Goal: Task Accomplishment & Management: Manage account settings

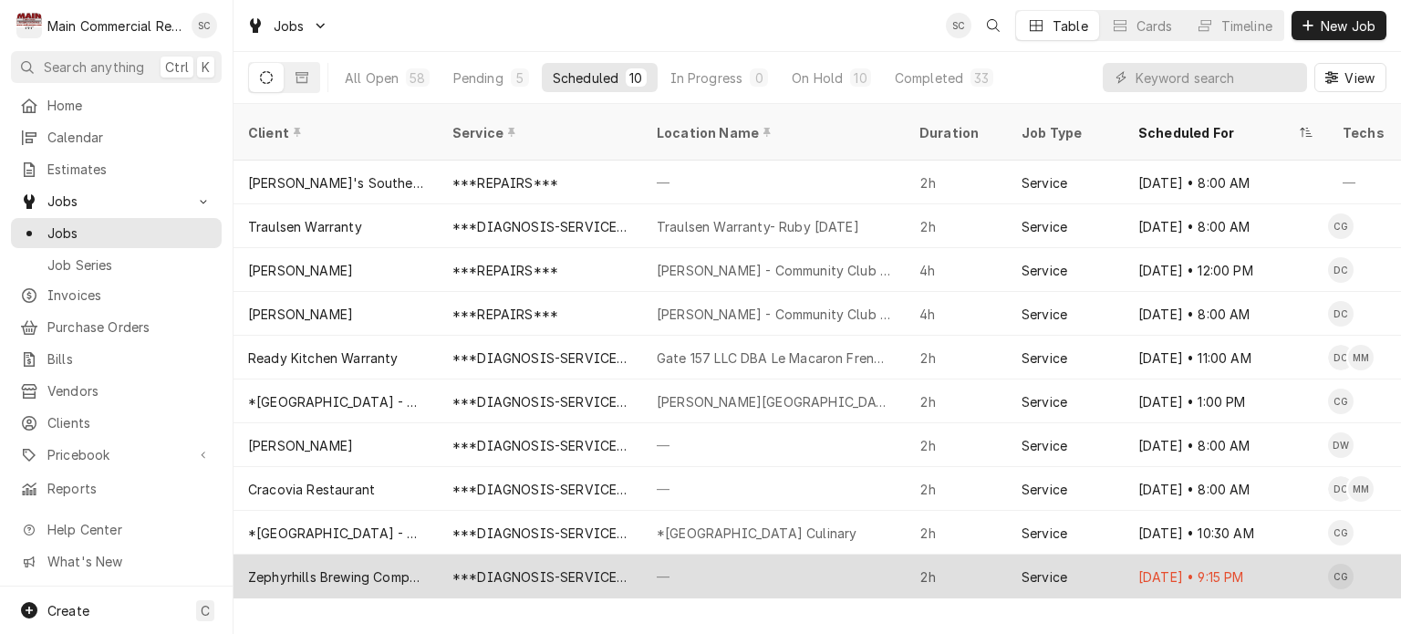
click at [660, 555] on div "—" at bounding box center [773, 577] width 263 height 44
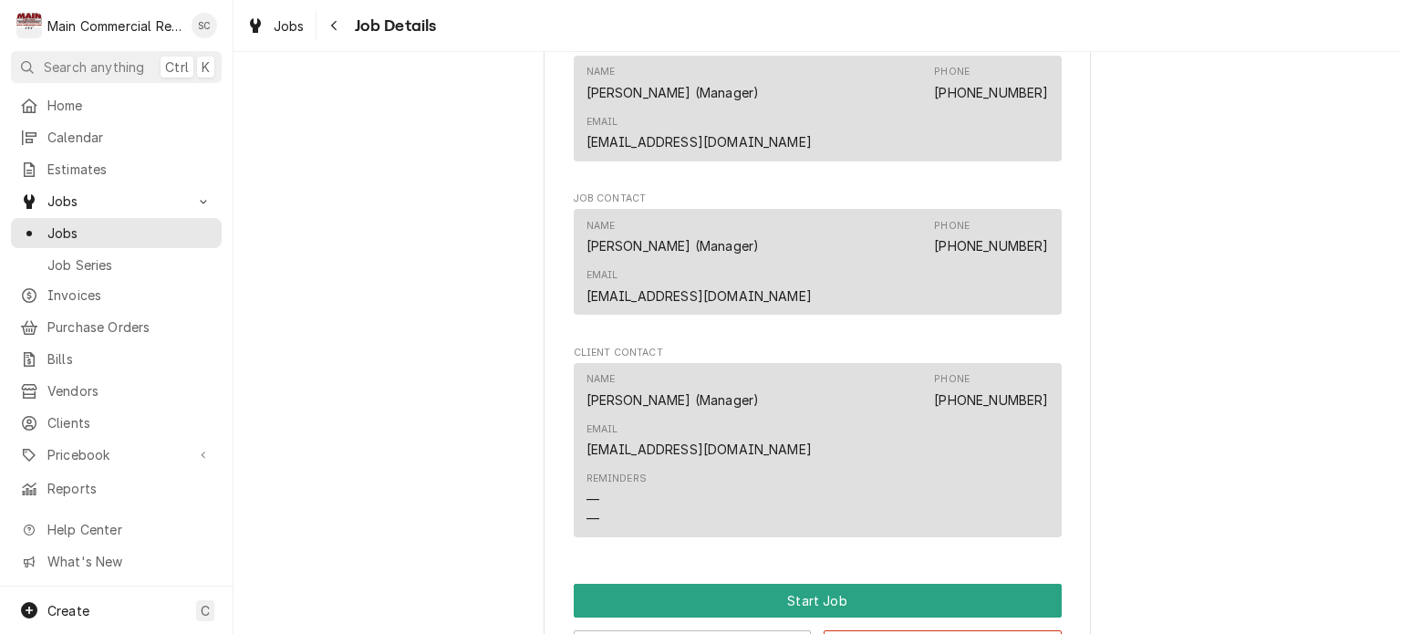
scroll to position [1575, 0]
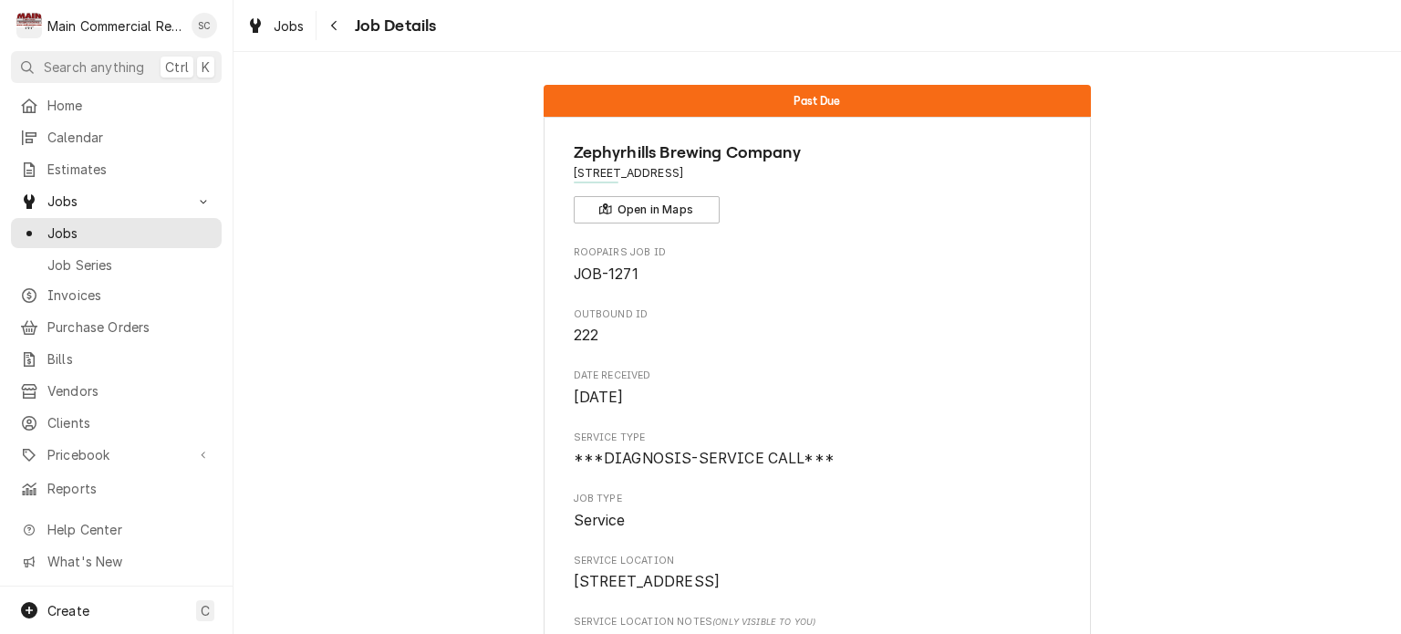
drag, startPoint x: 343, startPoint y: 234, endPoint x: 396, endPoint y: 240, distance: 53.3
click at [759, 315] on span "OUTBOUND ID" at bounding box center [818, 314] width 488 height 15
click at [759, 325] on span "222" at bounding box center [818, 336] width 488 height 22
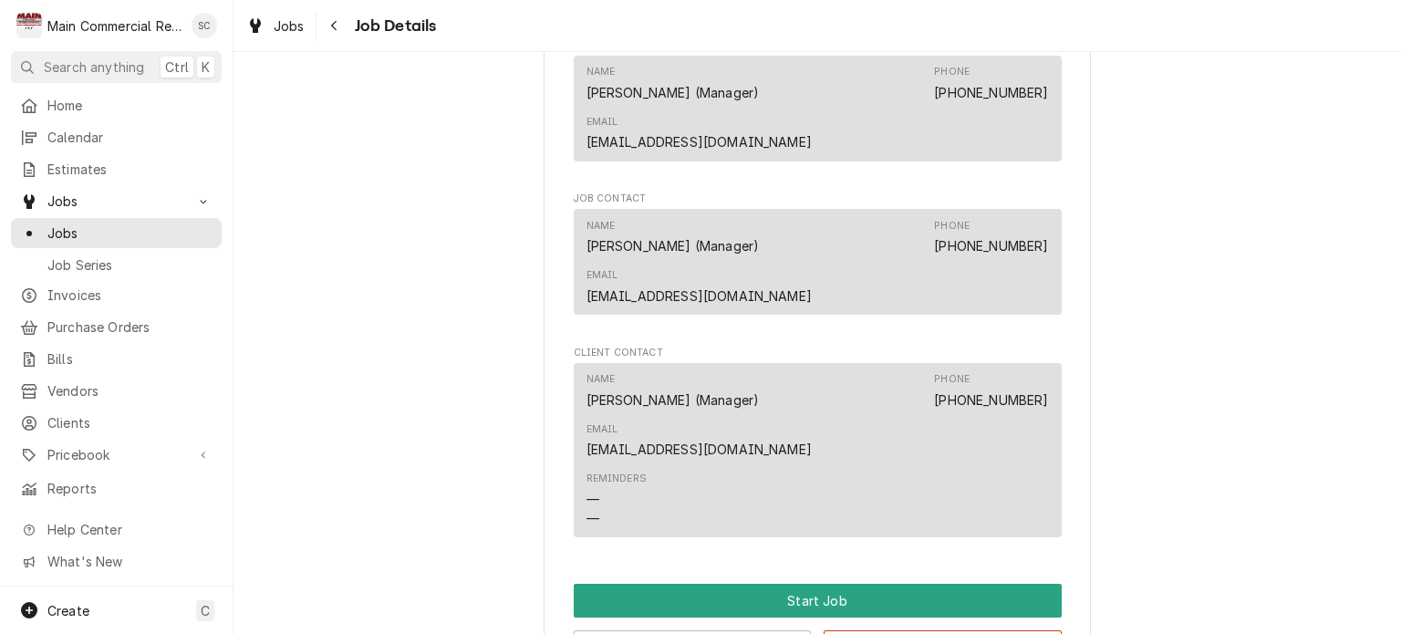
scroll to position [1575, 0]
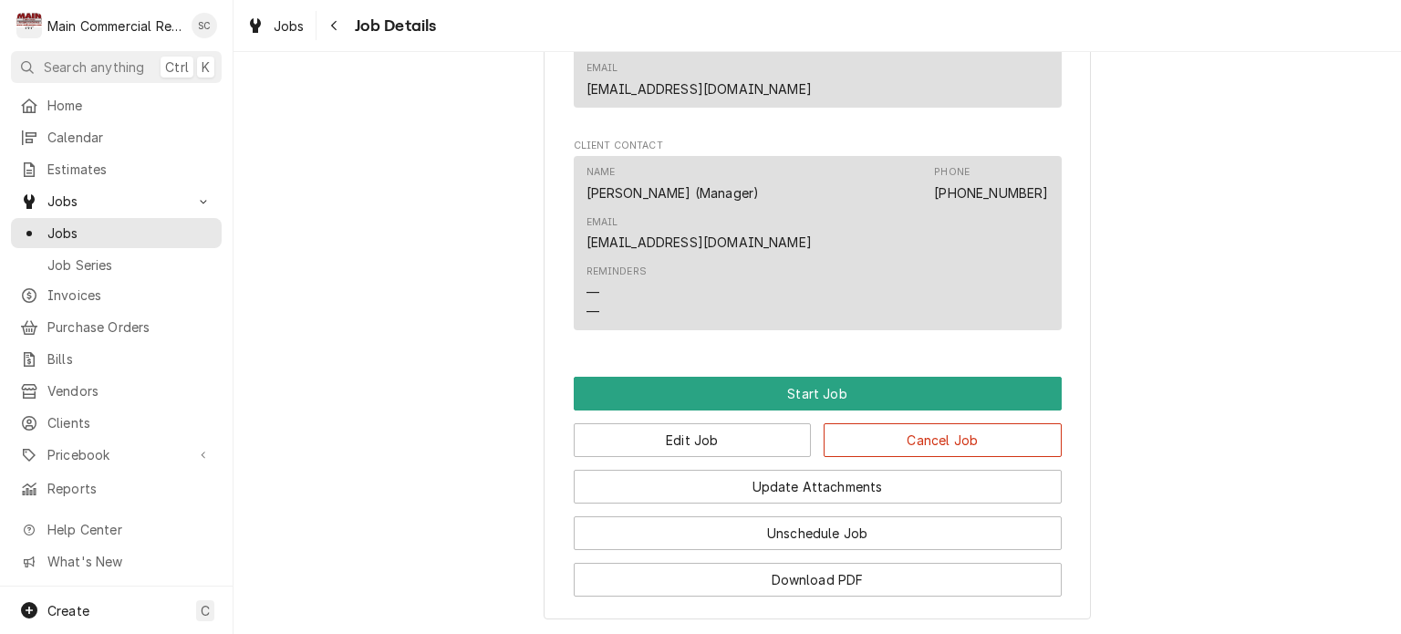
drag, startPoint x: 387, startPoint y: 194, endPoint x: 414, endPoint y: 265, distance: 76.2
drag, startPoint x: 283, startPoint y: 21, endPoint x: 273, endPoint y: 20, distance: 10.1
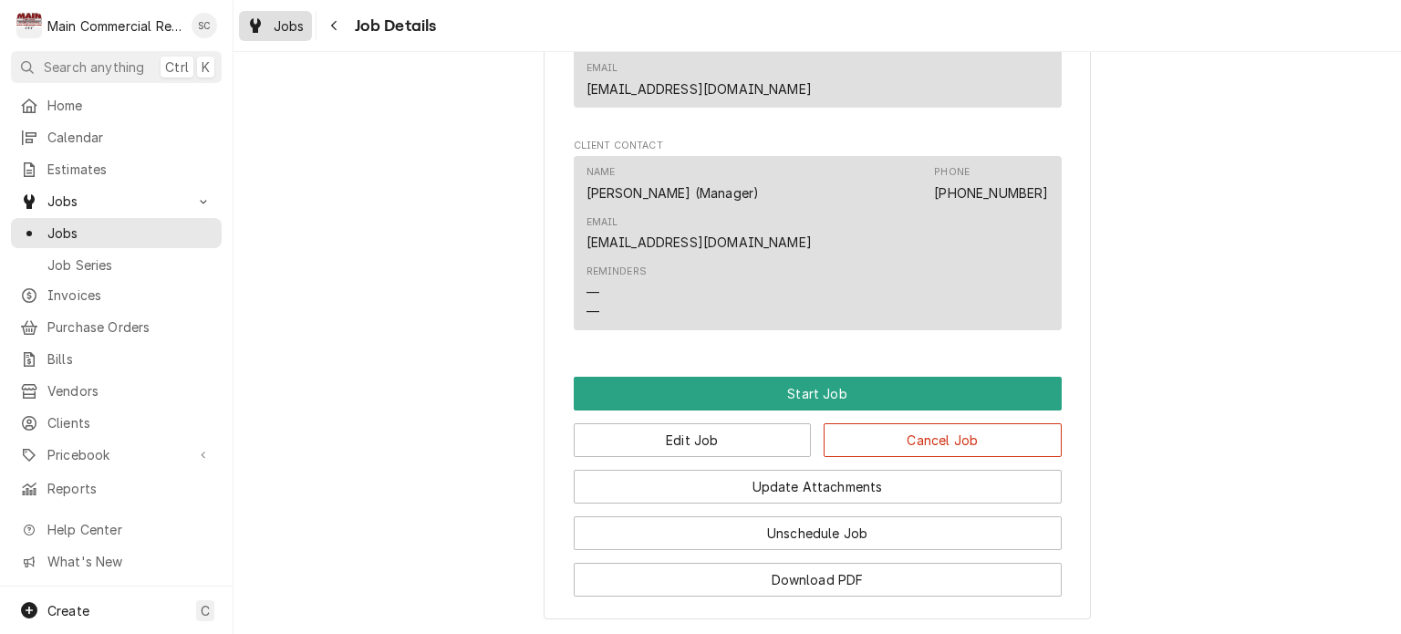
click at [283, 21] on span "Jobs" at bounding box center [289, 25] width 31 height 19
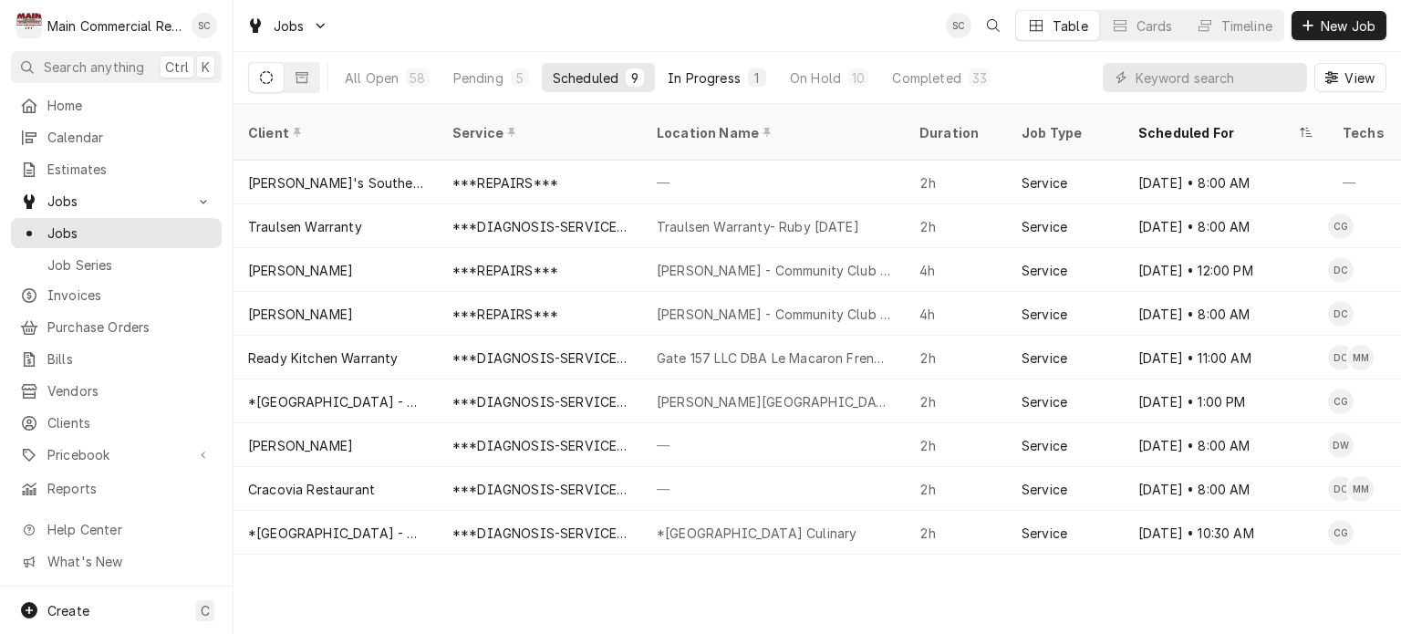
click at [680, 85] on div "In Progress" at bounding box center [704, 77] width 73 height 19
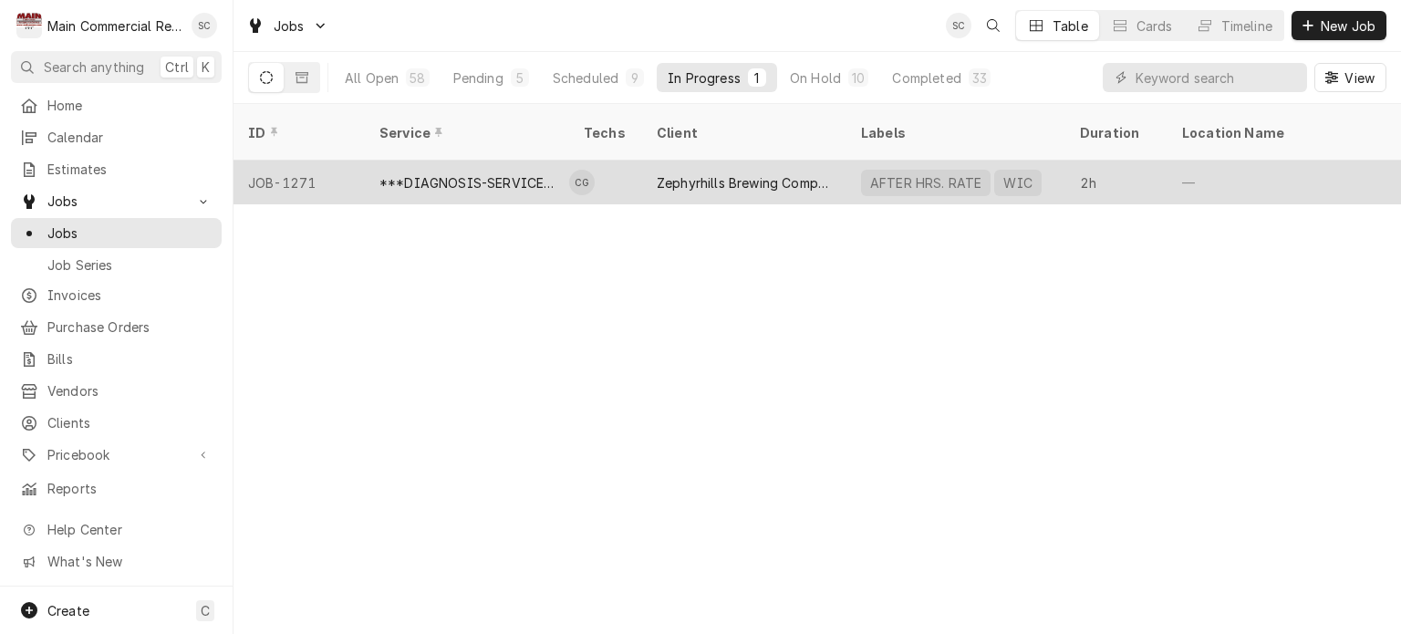
click at [642, 167] on div "Zephyrhills Brewing Company" at bounding box center [744, 183] width 204 height 44
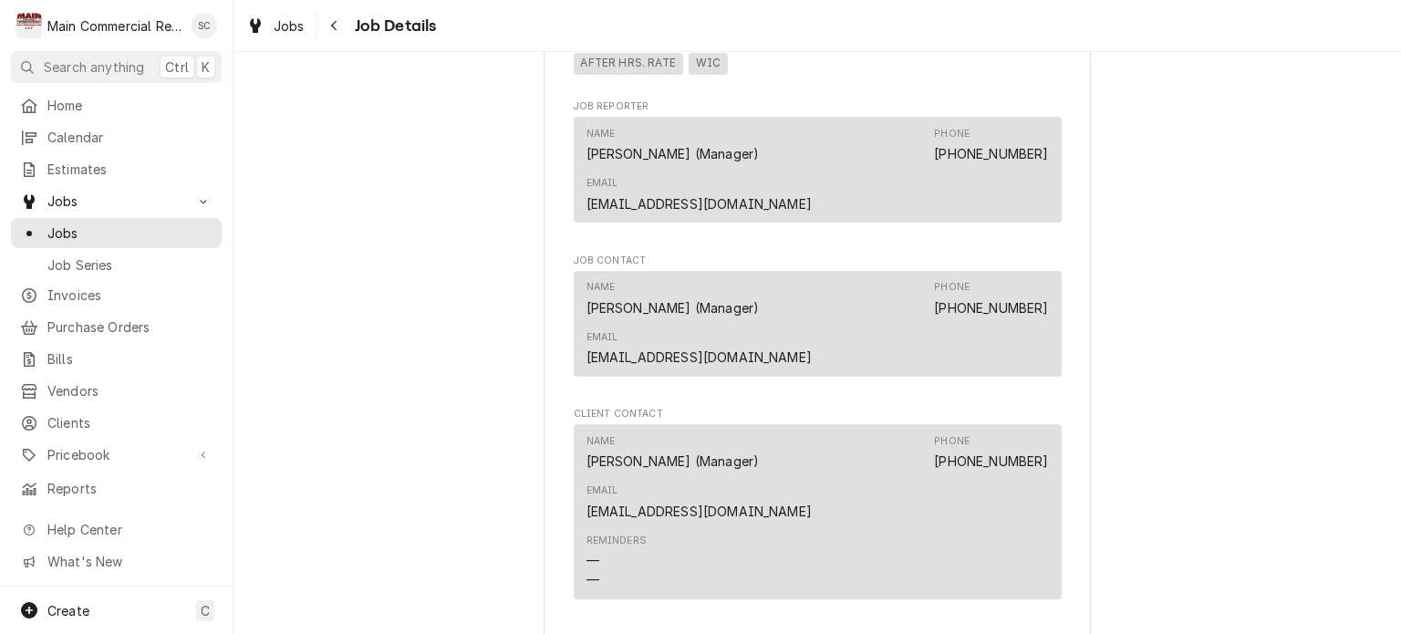
scroll to position [1642, 0]
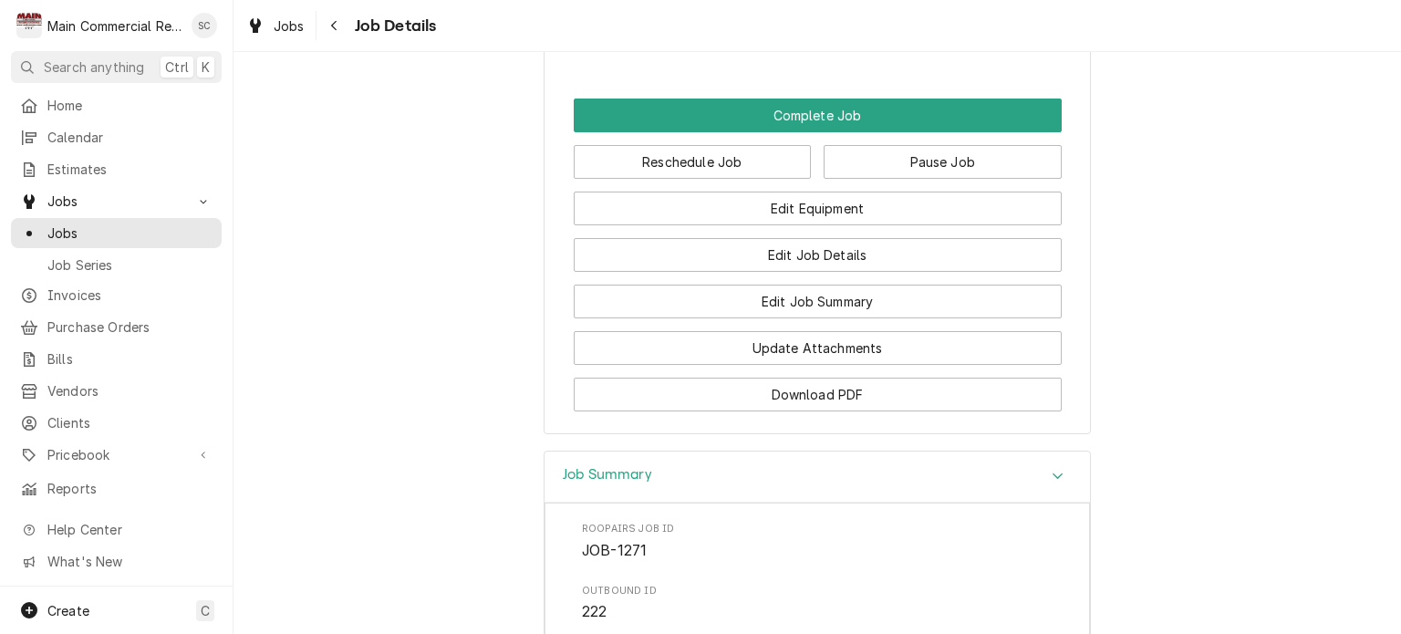
scroll to position [1733, 0]
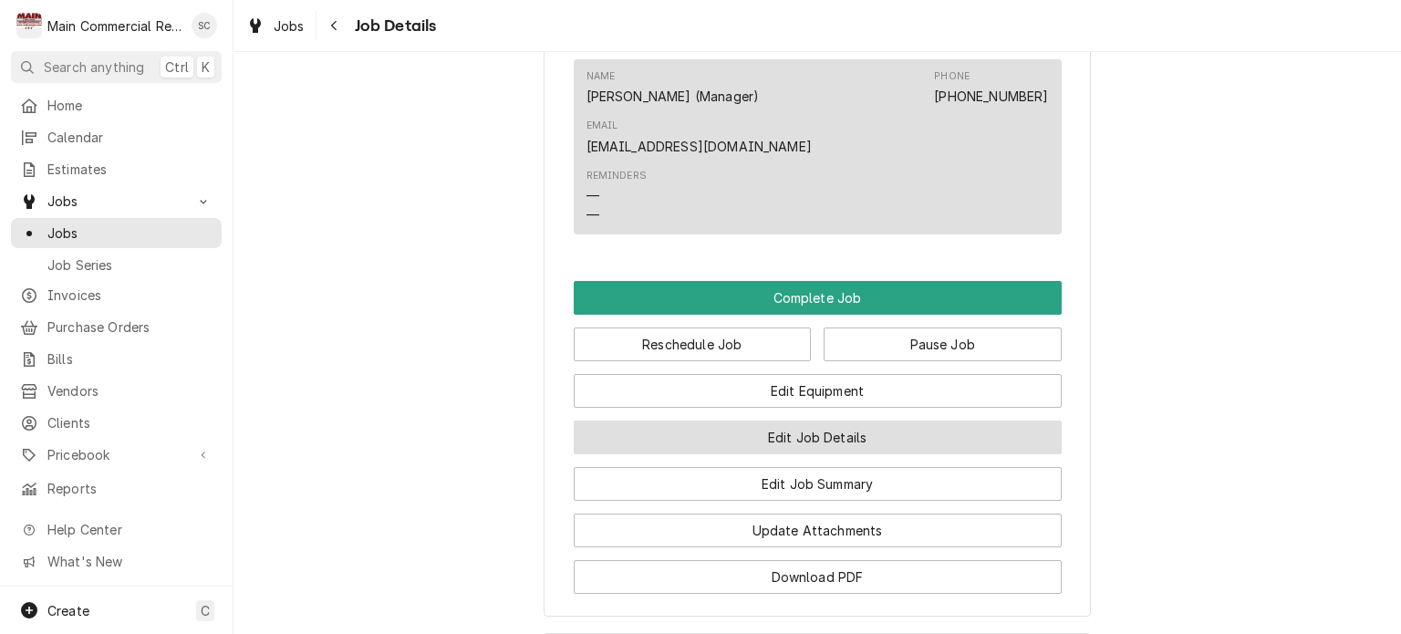
click at [814, 421] on button "Edit Job Details" at bounding box center [818, 438] width 488 height 34
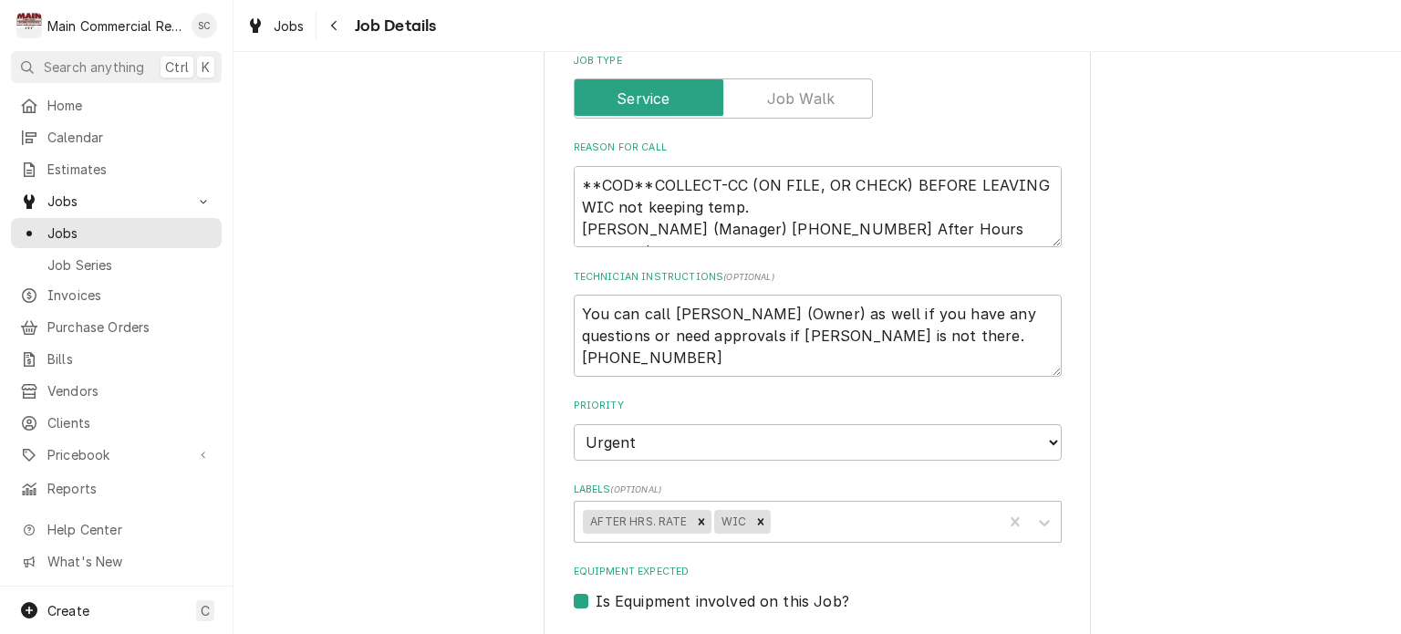
scroll to position [547, 0]
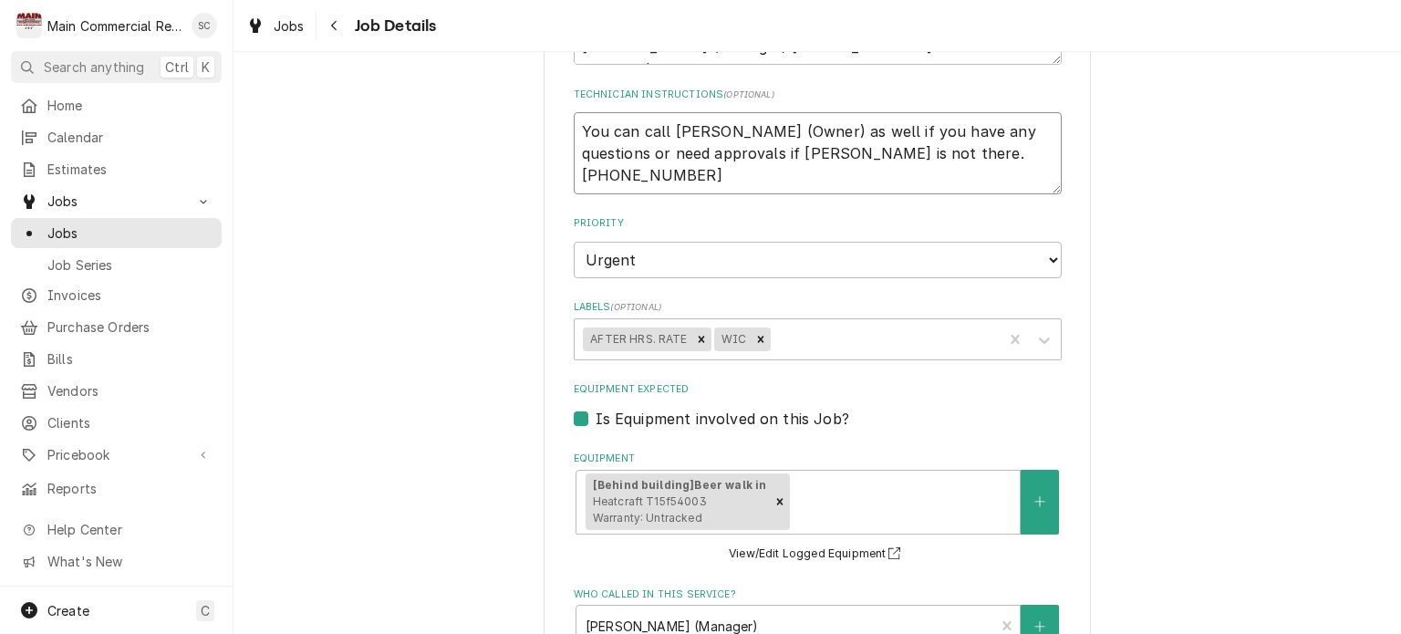
click at [971, 156] on textarea "You can call Mr. Patel (Owner) as well if you have any questions or need approv…" at bounding box center [818, 153] width 488 height 82
type textarea "x"
type textarea "You can call Mr. Patel (Owner) as well if you have any questions or need approv…"
type textarea "x"
type textarea "You can call Mr. Patel (Owner) as well if you have any questions or need approv…"
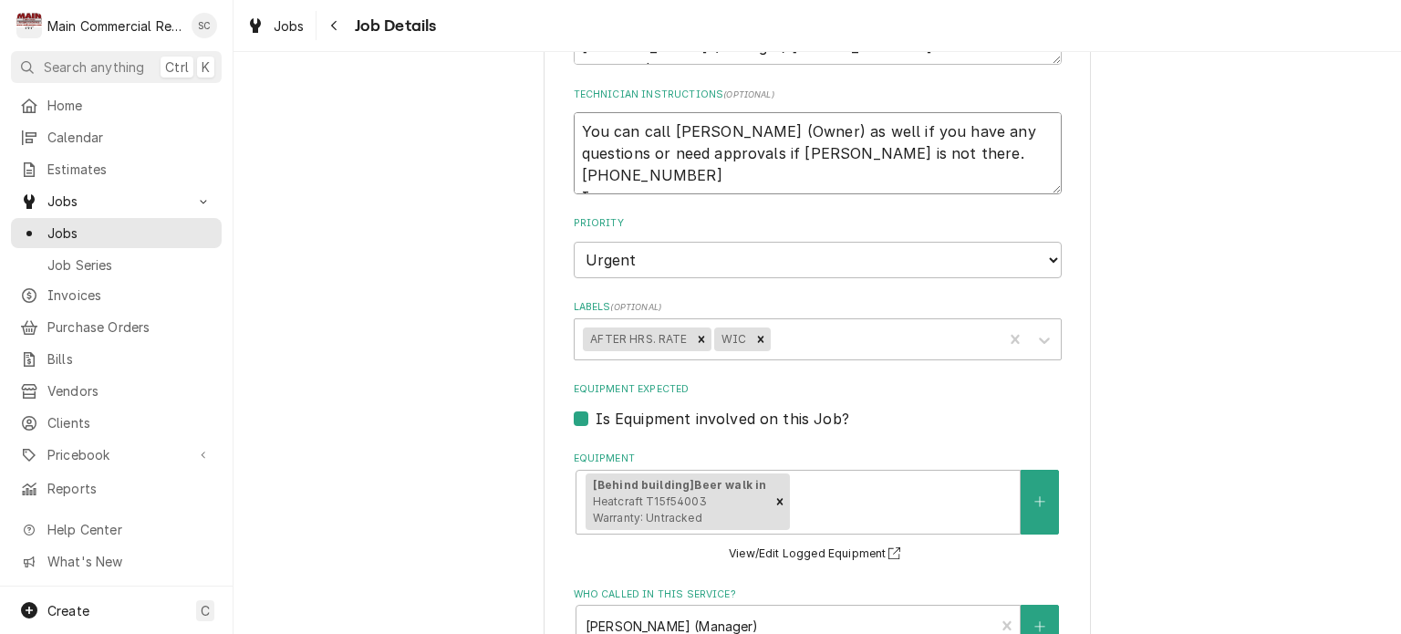
type textarea "x"
type textarea "You can call Mr. Patel (Owner) as well if you have any questions or need approv…"
type textarea "x"
type textarea "You can call Mr. Patel (Owner) as well if you have any questions or need approv…"
type textarea "x"
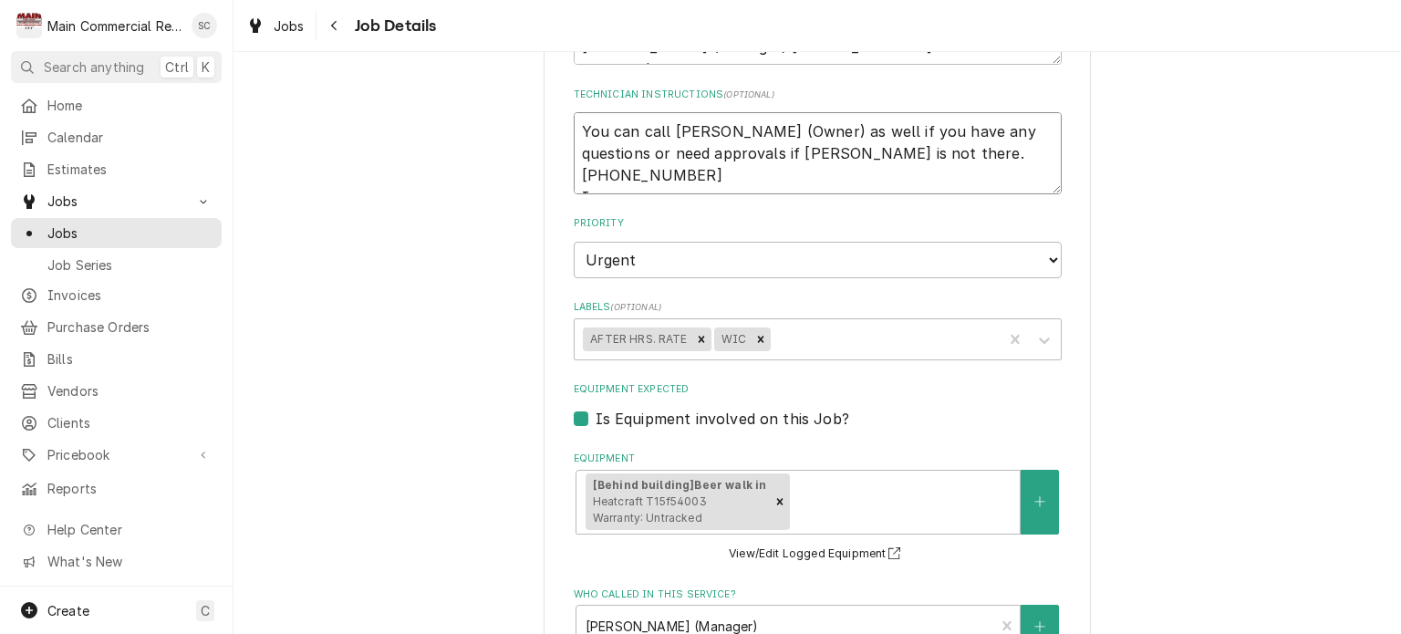
type textarea "You can call Mr. Patel (Owner) as well if you have any questions or need approv…"
type textarea "x"
type textarea "You can call Mr. Patel (Owner) as well if you have any questions or need approv…"
type textarea "x"
type textarea "You can call Mr. Patel (Owner) as well if you have any questions or need approv…"
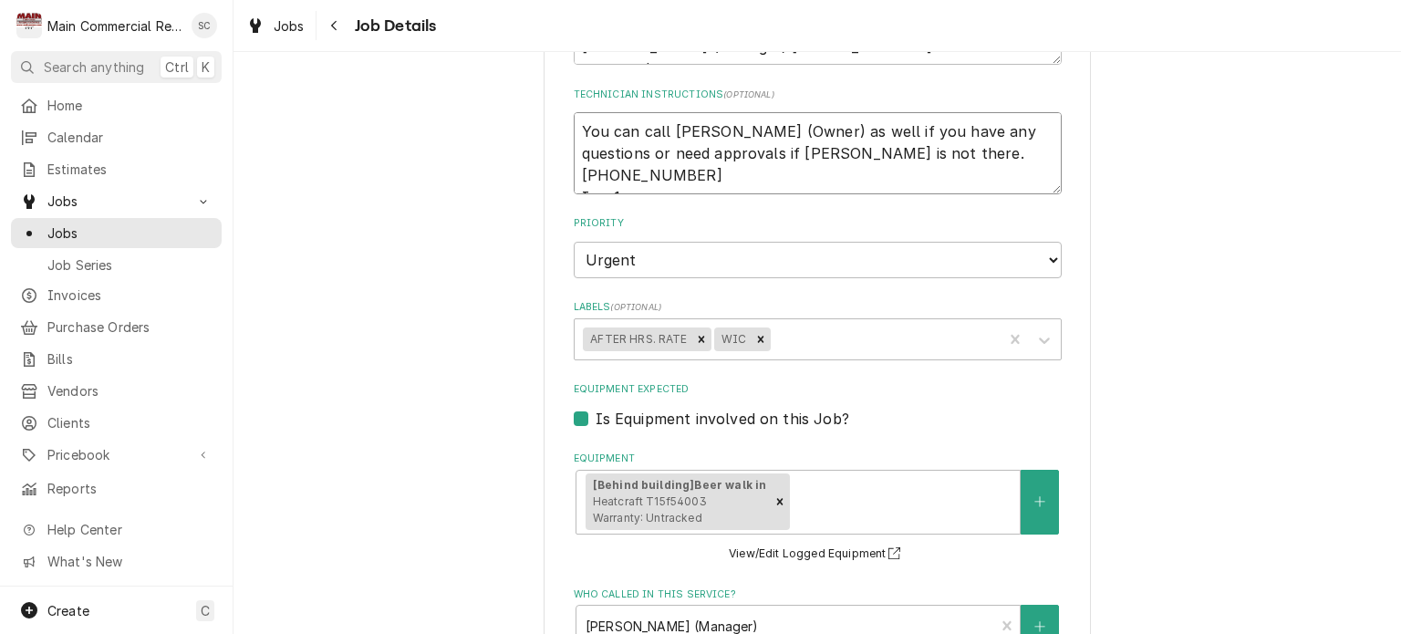
type textarea "x"
type textarea "You can call Mr. Patel (Owner) as well if you have any questions or need approv…"
type textarea "x"
type textarea "You can call Mr. Patel (Owner) as well if you have any questions or need approv…"
type textarea "x"
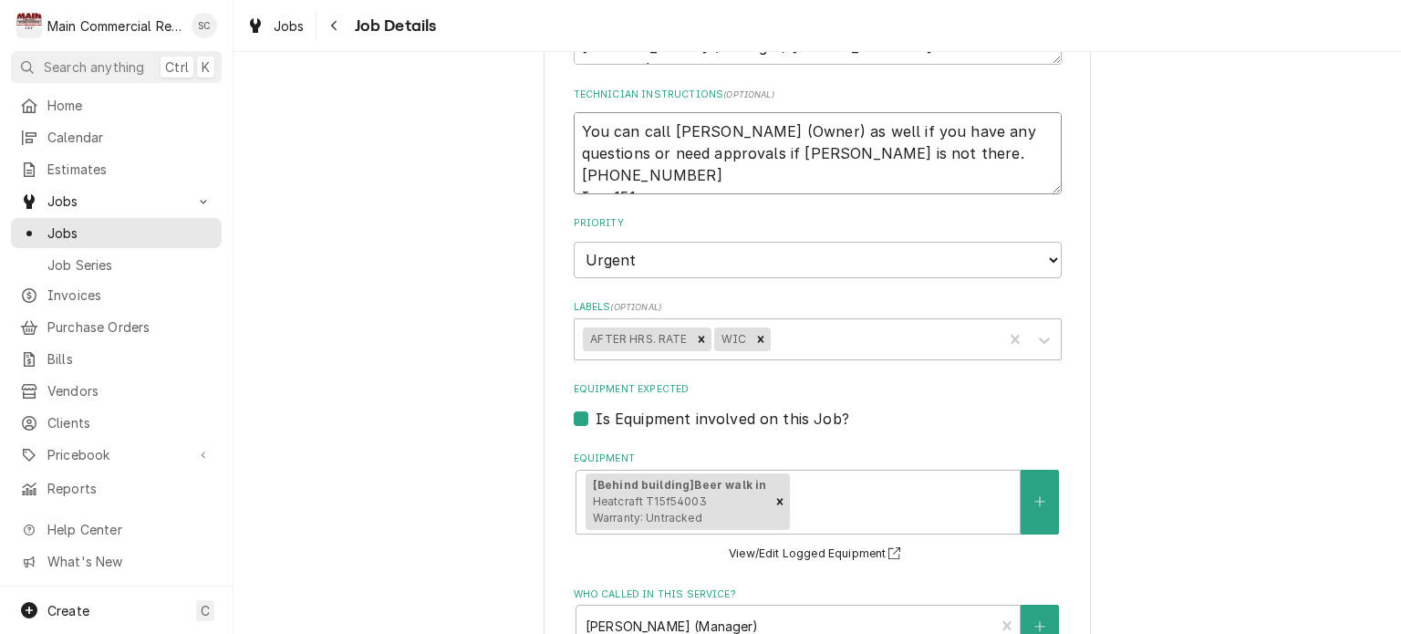
type textarea "You can call Mr. Patel (Owner) as well if you have any questions or need approv…"
type textarea "x"
type textarea "You can call Mr. Patel (Owner) as well if you have any questions or need approv…"
type textarea "x"
type textarea "You can call Mr. Patel (Owner) as well if you have any questions or need approv…"
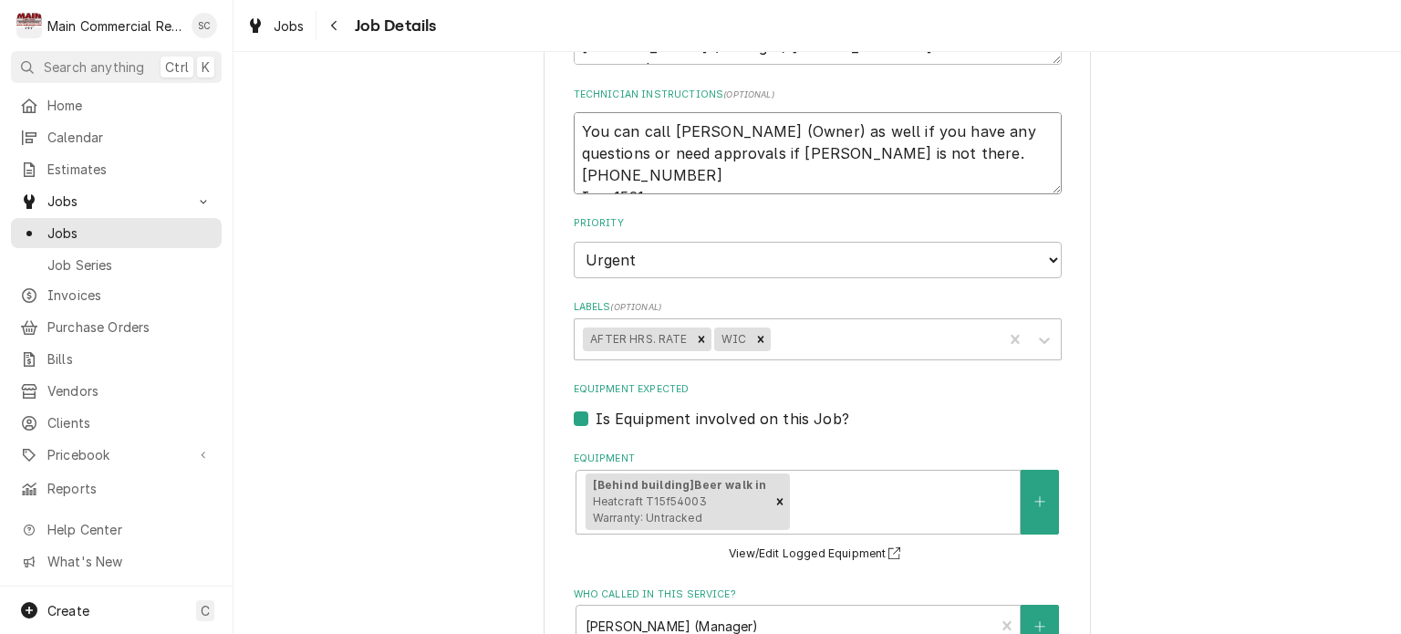
type textarea "x"
type textarea "You can call Mr. Patel (Owner) as well if you have any questions or need approv…"
type textarea "x"
type textarea "You can call Mr. Patel (Owner) as well if you have any questions or need approv…"
type textarea "x"
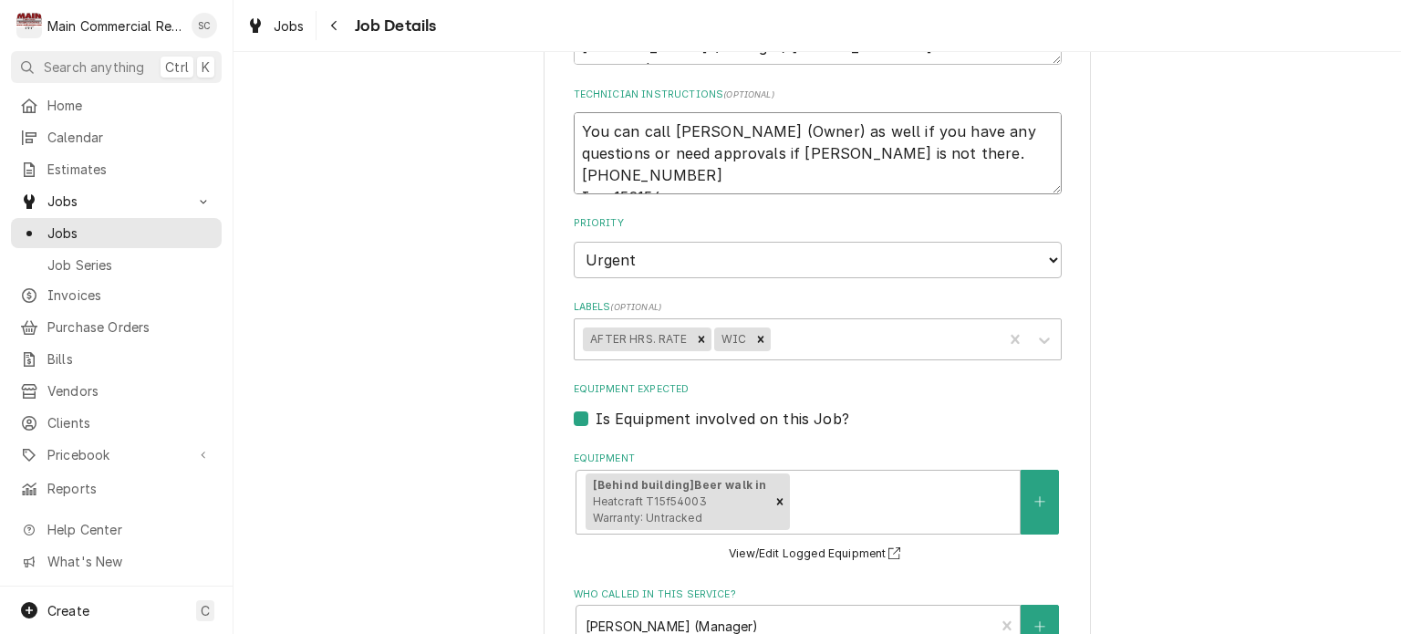
type textarea "You can call Mr. Patel (Owner) as well if you have any questions or need approv…"
type textarea "x"
type textarea "You can call Mr. Patel (Owner) as well if you have any questions or need approv…"
type textarea "x"
type textarea "You can call Mr. Patel (Owner) as well if you have any questions or need approv…"
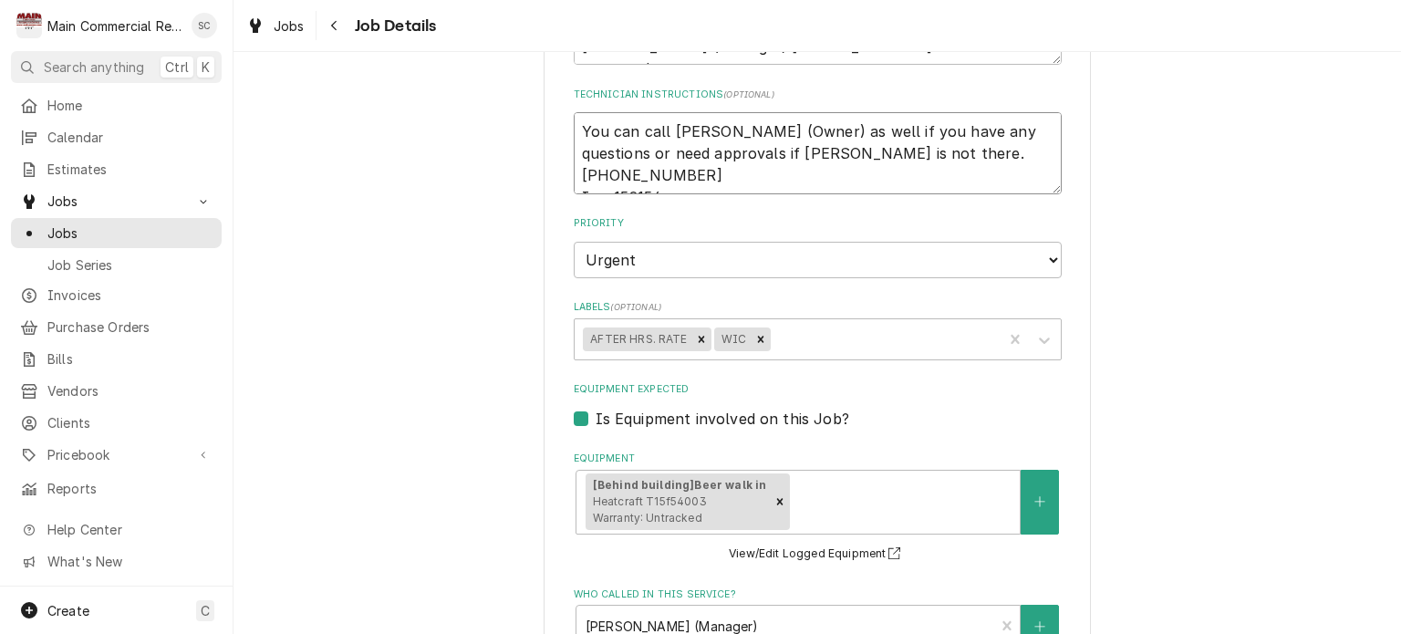
click at [748, 181] on textarea "You can call Mr. Patel (Owner) as well if you have any questions or need approv…" at bounding box center [818, 153] width 488 height 82
type textarea "x"
type textarea "You can call Mr. Patel (Owner) as well if you have any questions or need approv…"
type textarea "x"
type textarea "You can call Mr. Patel (Owner) as well if you have any questions or need approv…"
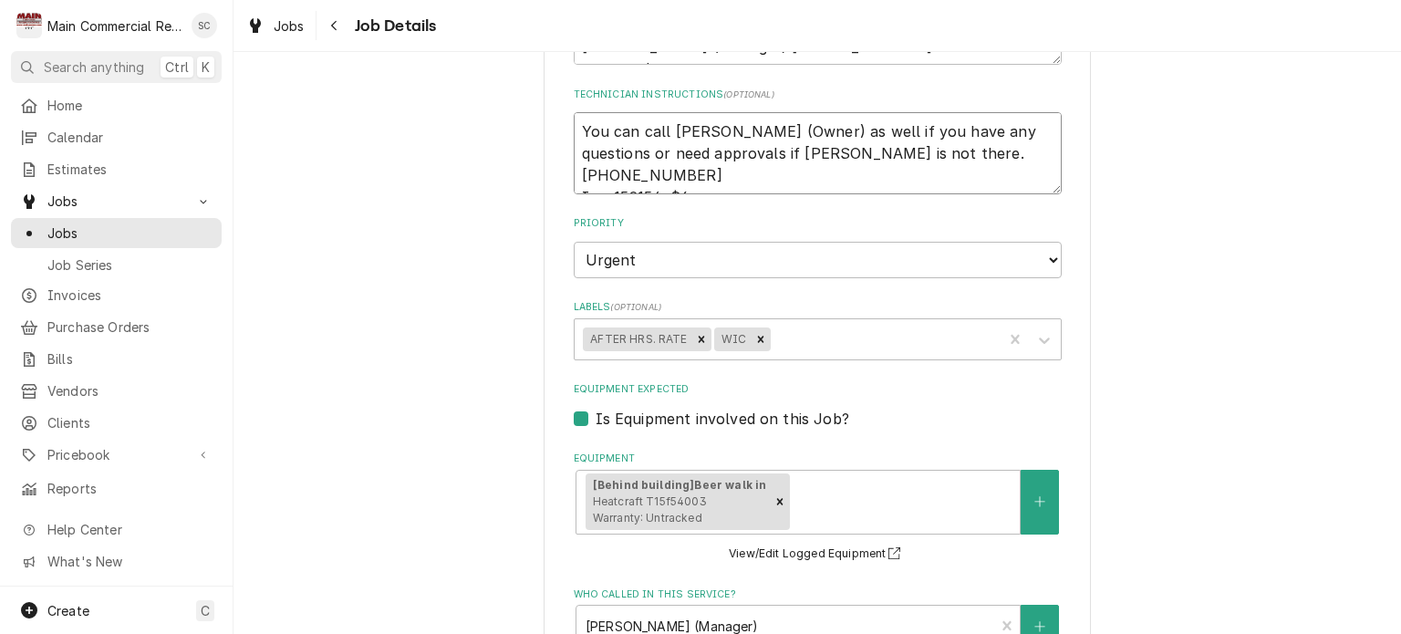
type textarea "x"
type textarea "You can call Mr. Patel (Owner) as well if you have any questions or need approv…"
type textarea "x"
type textarea "You can call Mr. Patel (Owner) as well if you have any questions or need approv…"
type textarea "x"
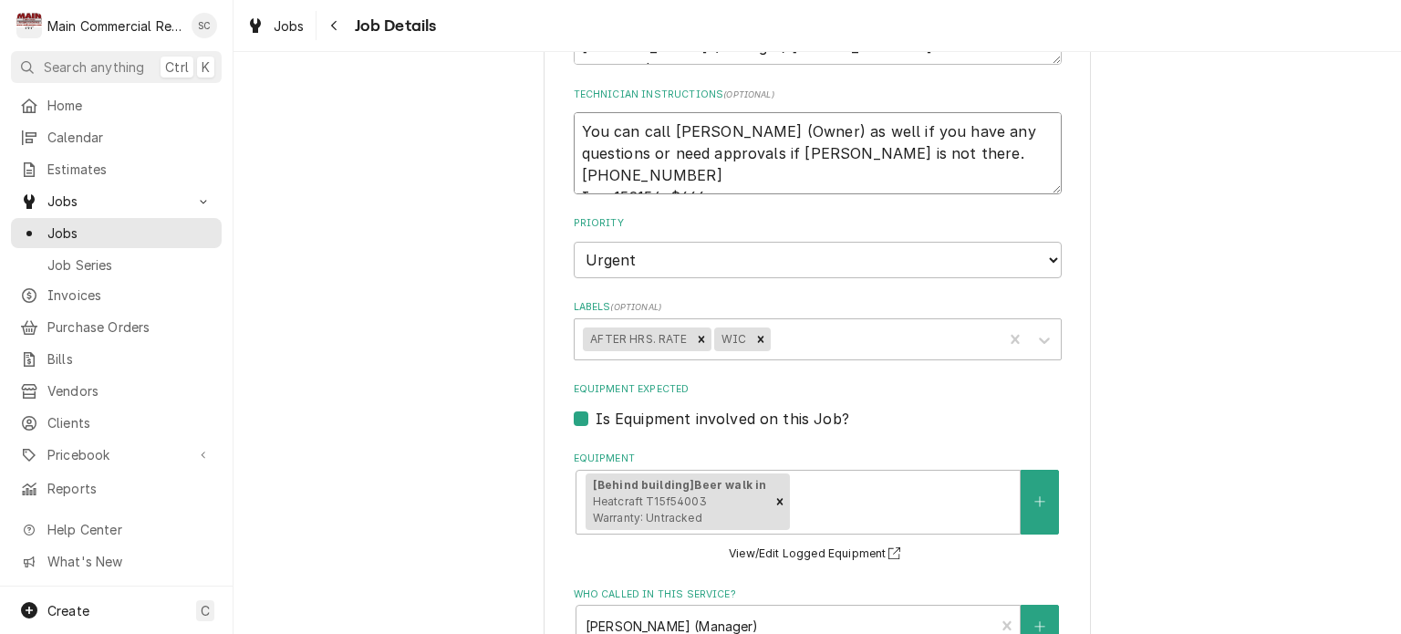
type textarea "You can call Mr. Patel (Owner) as well if you have any questions or need approv…"
type textarea "x"
type textarea "You can call Mr. Patel (Owner) as well if you have any questions or need approv…"
type textarea "x"
type textarea "You can call Mr. Patel (Owner) as well if you have any questions or need approv…"
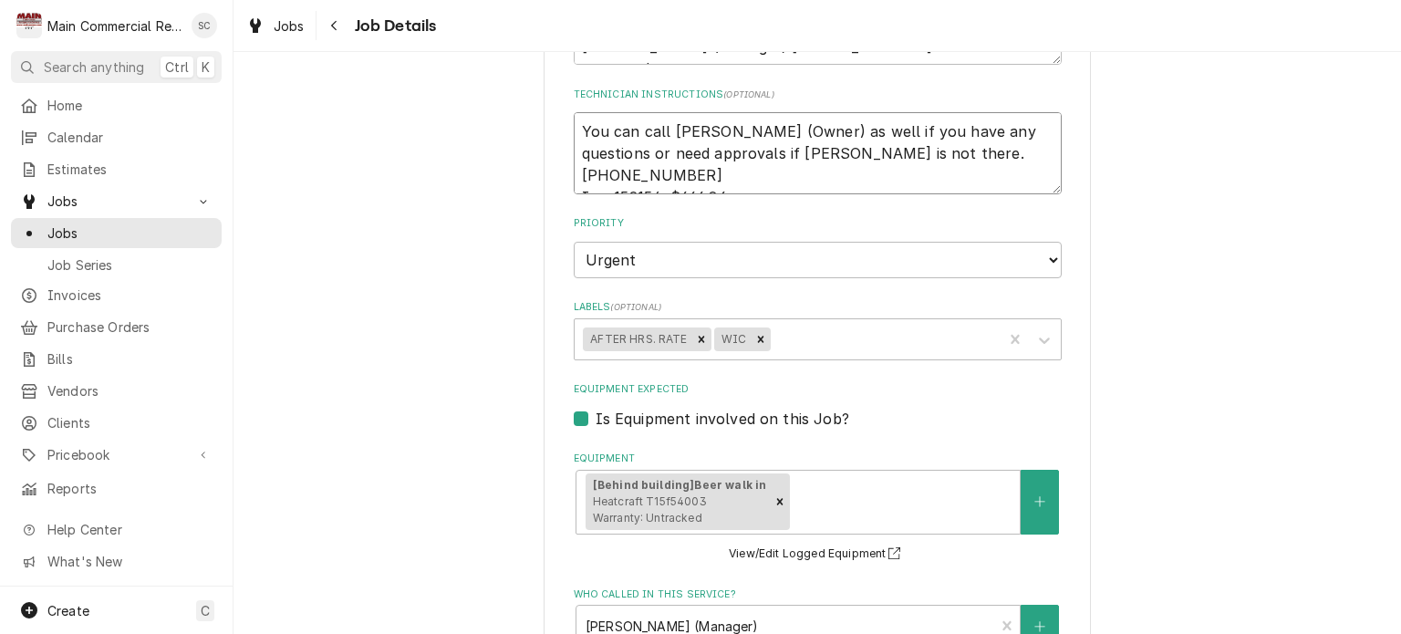
type textarea "x"
type textarea "You can call Mr. Patel (Owner) as well if you have any questions or need approv…"
type textarea "x"
type textarea "You can call Mr. Patel (Owner) as well if you have any questions or need approv…"
type textarea "x"
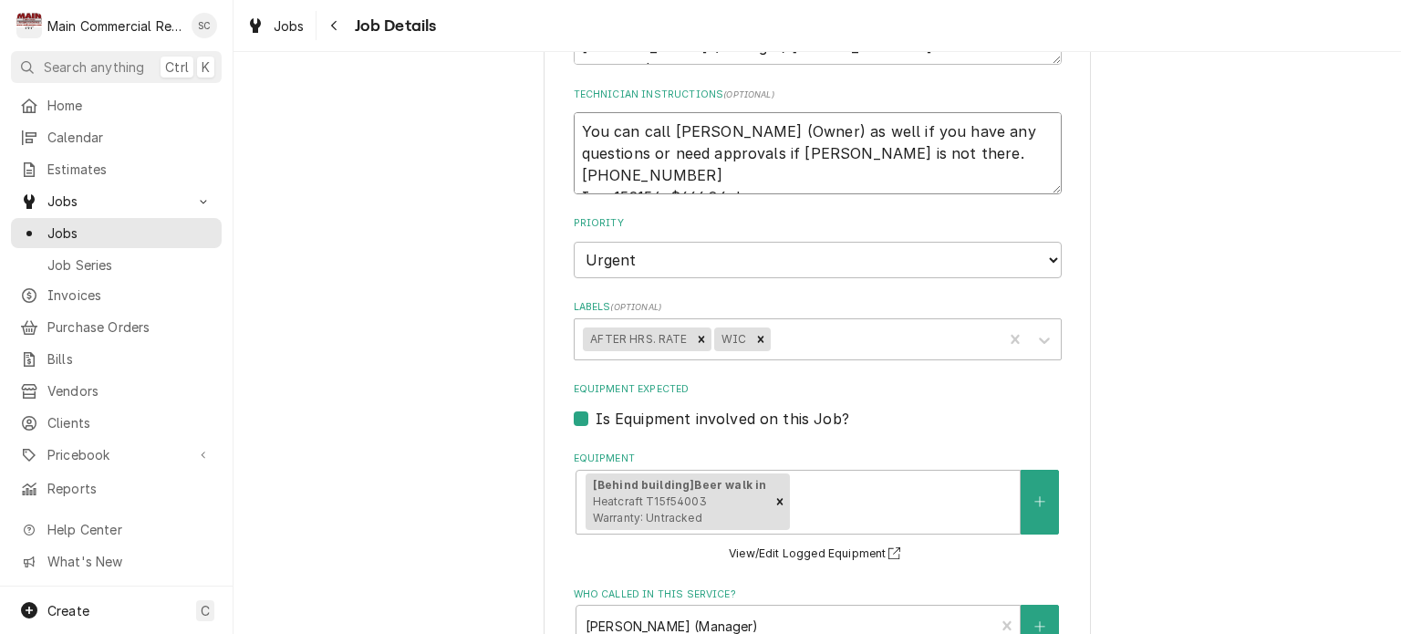
type textarea "You can call Mr. Patel (Owner) as well if you have any questions or need approv…"
type textarea "x"
type textarea "You can call Mr. Patel (Owner) as well if you have any questions or need approv…"
type textarea "x"
type textarea "You can call Mr. Patel (Owner) as well if you have any questions or need approv…"
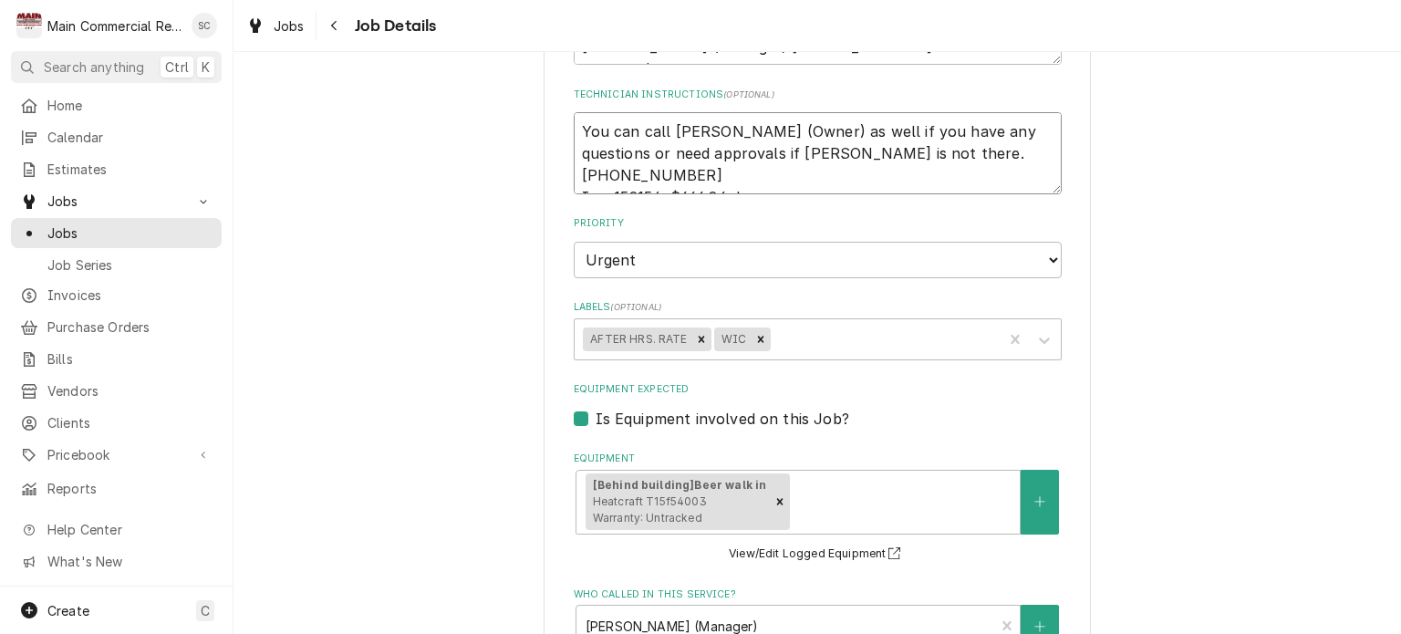
type textarea "x"
type textarea "You can call Mr. Patel (Owner) as well if you have any questions or need approv…"
type textarea "x"
type textarea "You can call Mr. Patel (Owner) as well if you have any questions or need approv…"
type textarea "x"
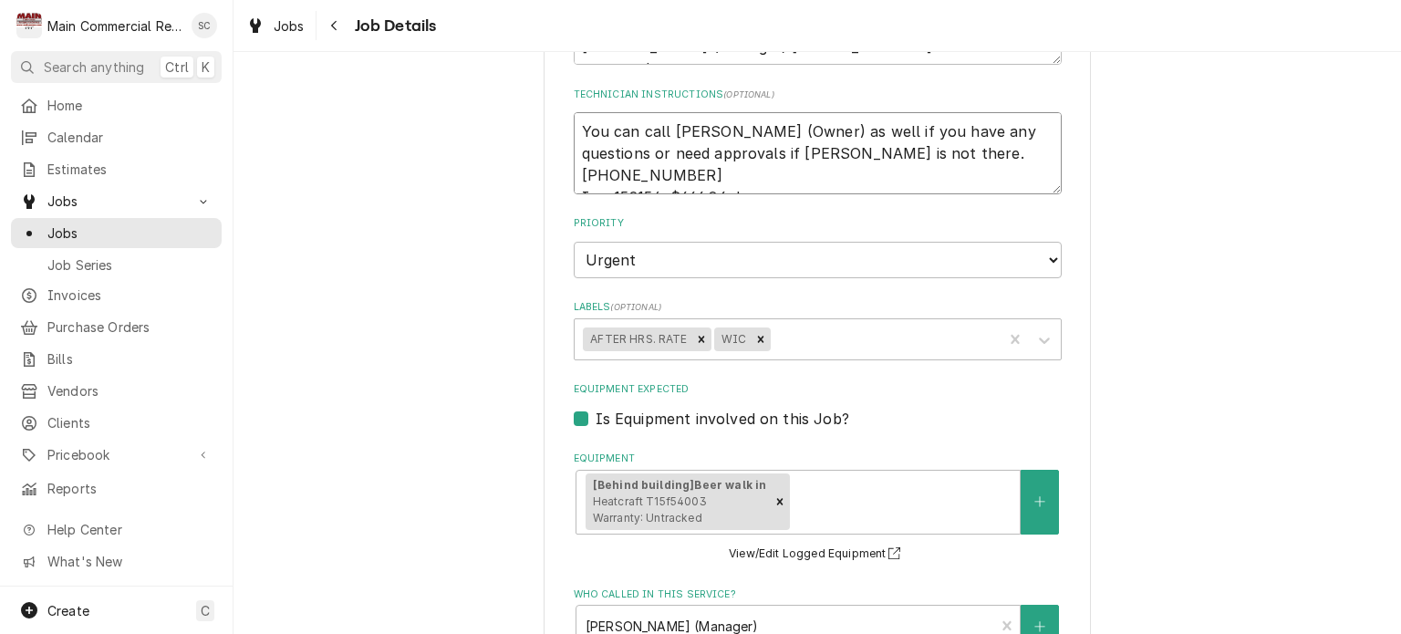
type textarea "You can call Mr. Patel (Owner) as well if you have any questions or need approv…"
type textarea "x"
type textarea "You can call Mr. Patel (Owner) as well if you have any questions or need approv…"
type textarea "x"
type textarea "You can call Mr. Patel (Owner) as well if you have any questions or need approv…"
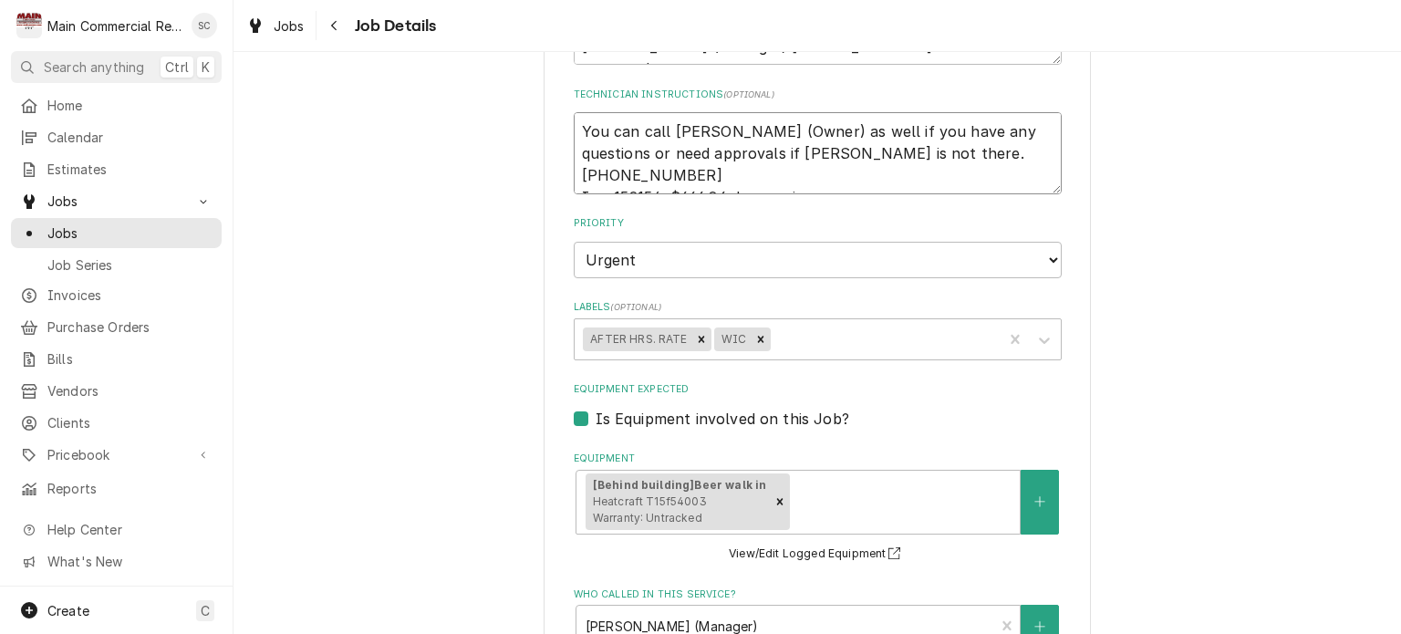
type textarea "x"
type textarea "You can call Mr. Patel (Owner) as well if you have any questions or need approv…"
type textarea "x"
type textarea "You can call Mr. Patel (Owner) as well if you have any questions or need approv…"
type textarea "x"
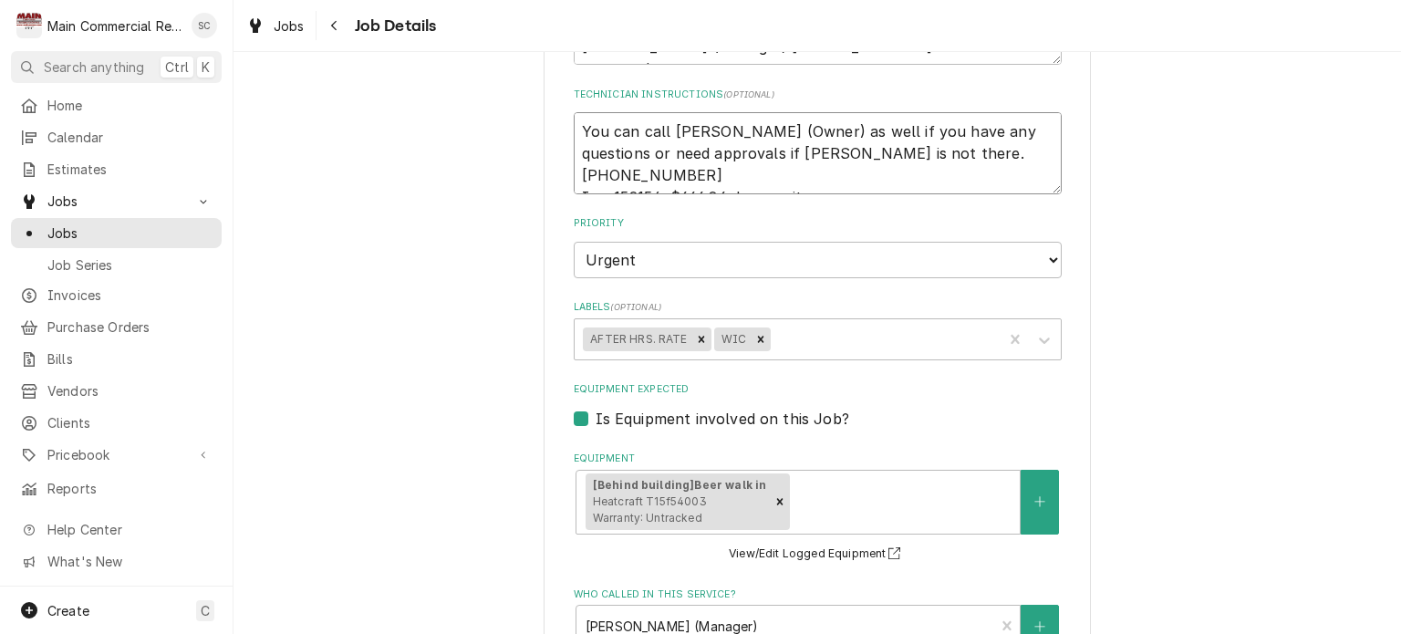
type textarea "You can call [PERSON_NAME] (Owner) as well if you have any questions or need ap…"
type textarea "x"
type textarea "You can call Mr. Patel (Owner) as well if you have any questions or need approv…"
type textarea "x"
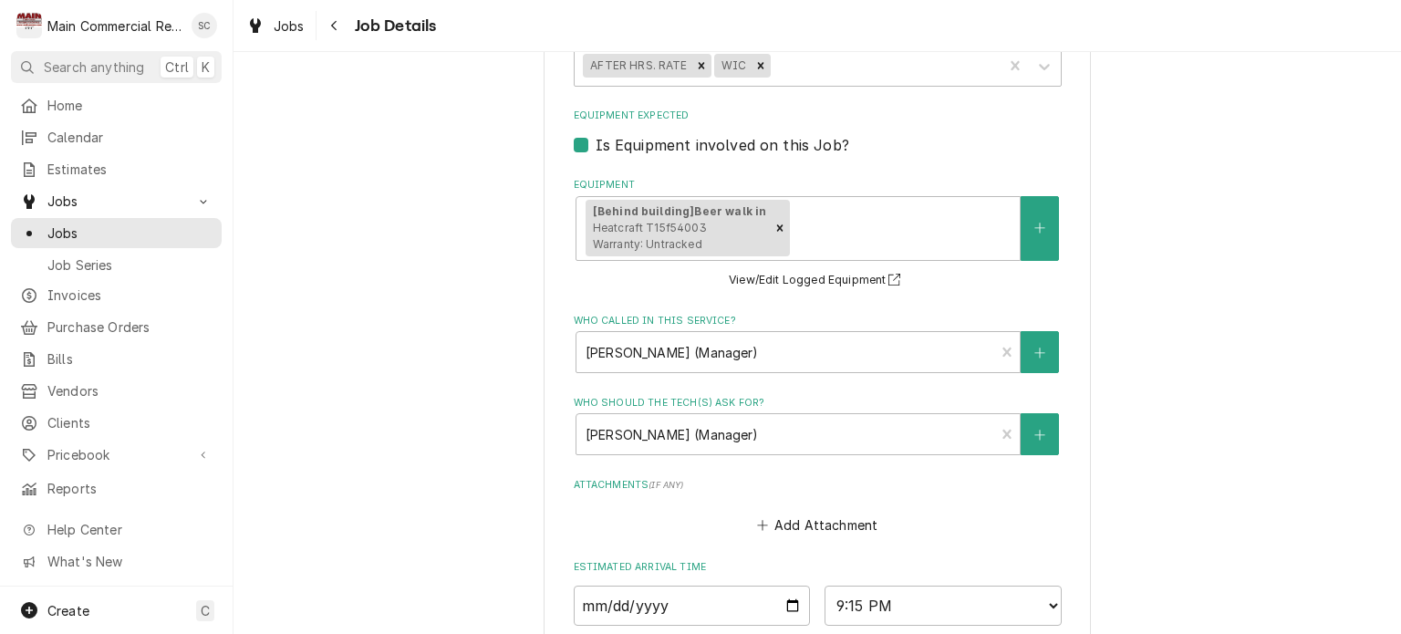
scroll to position [1088, 0]
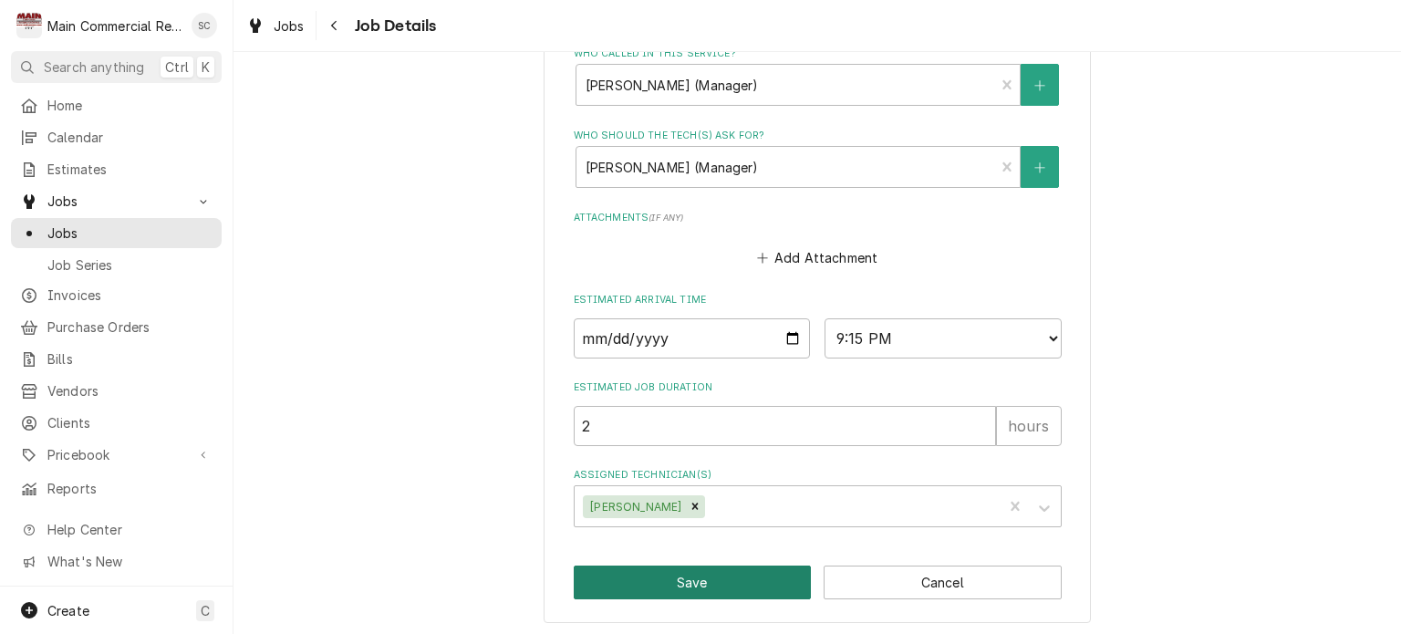
type textarea "You can call Mr. Patel (Owner) as well if you have any questions or need approv…"
click at [777, 579] on button "Save" at bounding box center [693, 583] width 238 height 34
type textarea "x"
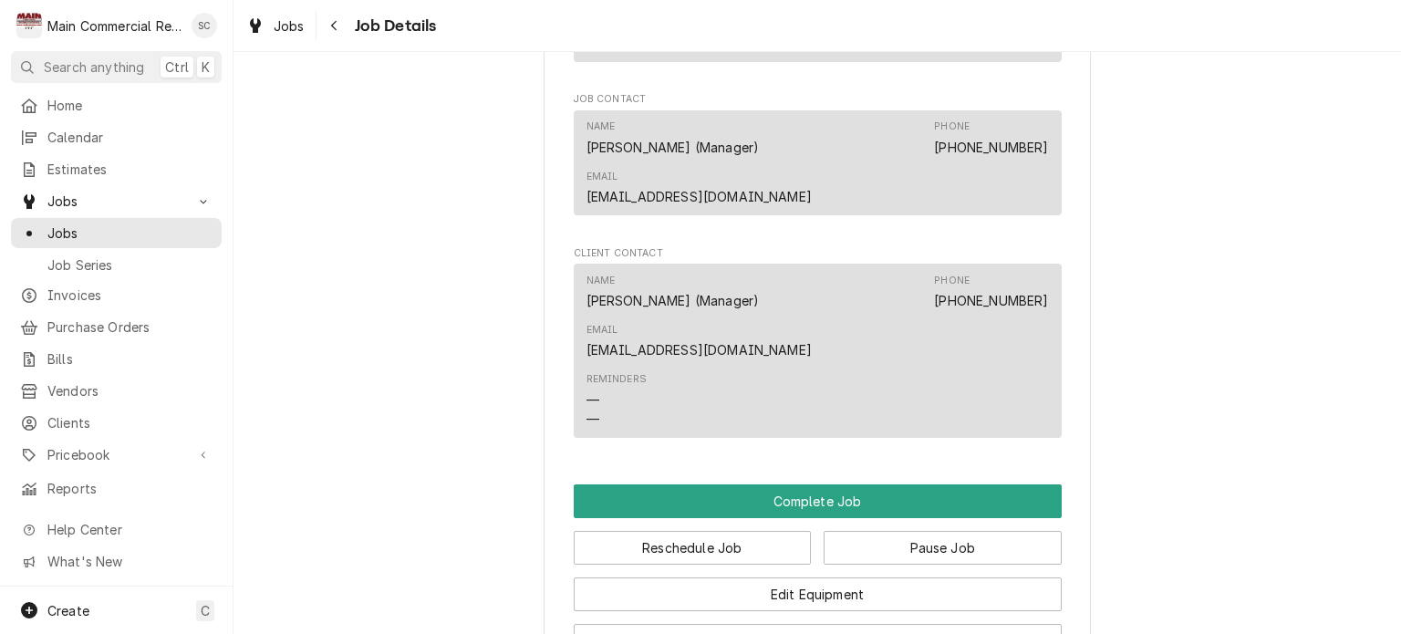
scroll to position [1922, 0]
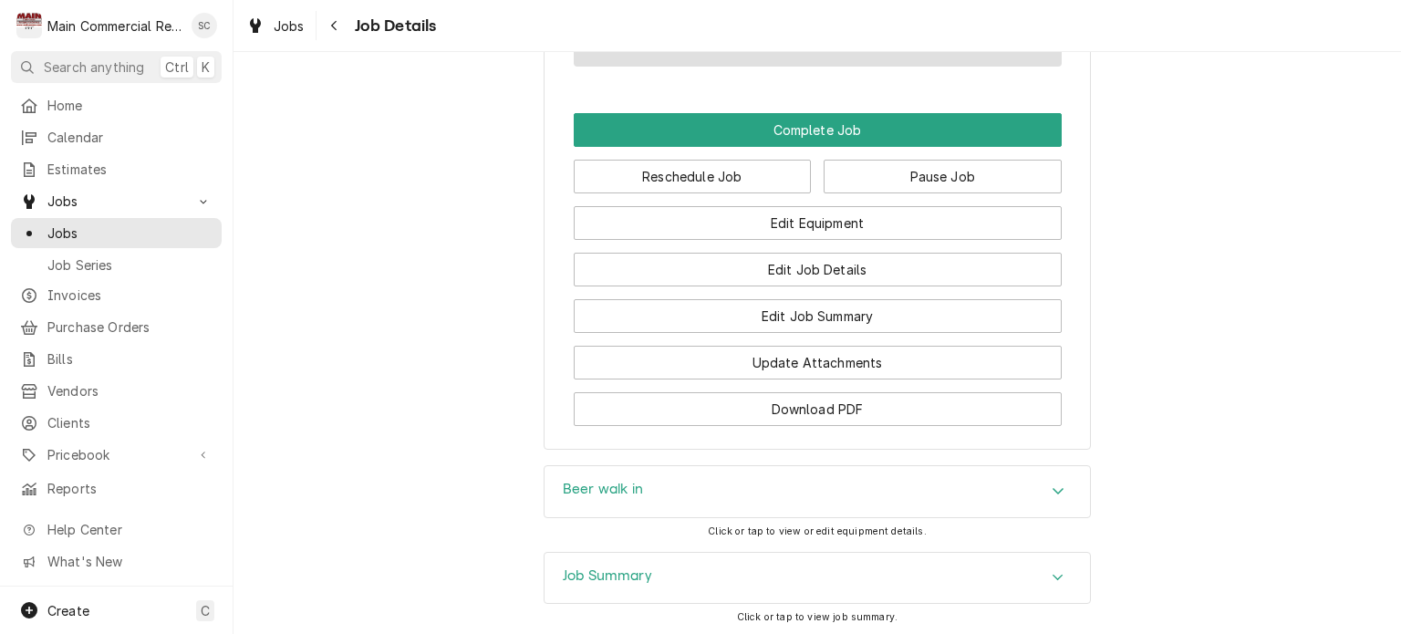
click at [824, 466] on div "Beer walk in" at bounding box center [817, 491] width 545 height 51
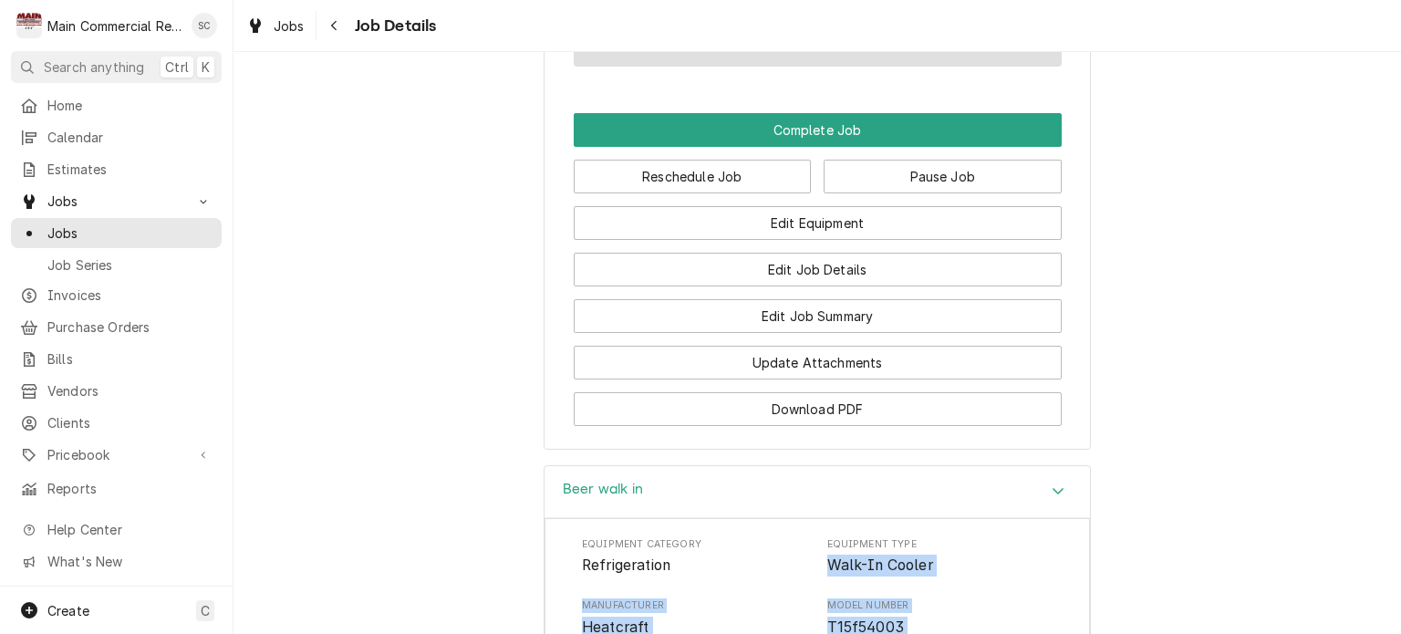
drag, startPoint x: 690, startPoint y: 571, endPoint x: 830, endPoint y: 401, distance: 220.3
copy div "Walk-In Cooler Manufacturer Heatcraft Model Number T15f54003 Serial Number Cht0…"
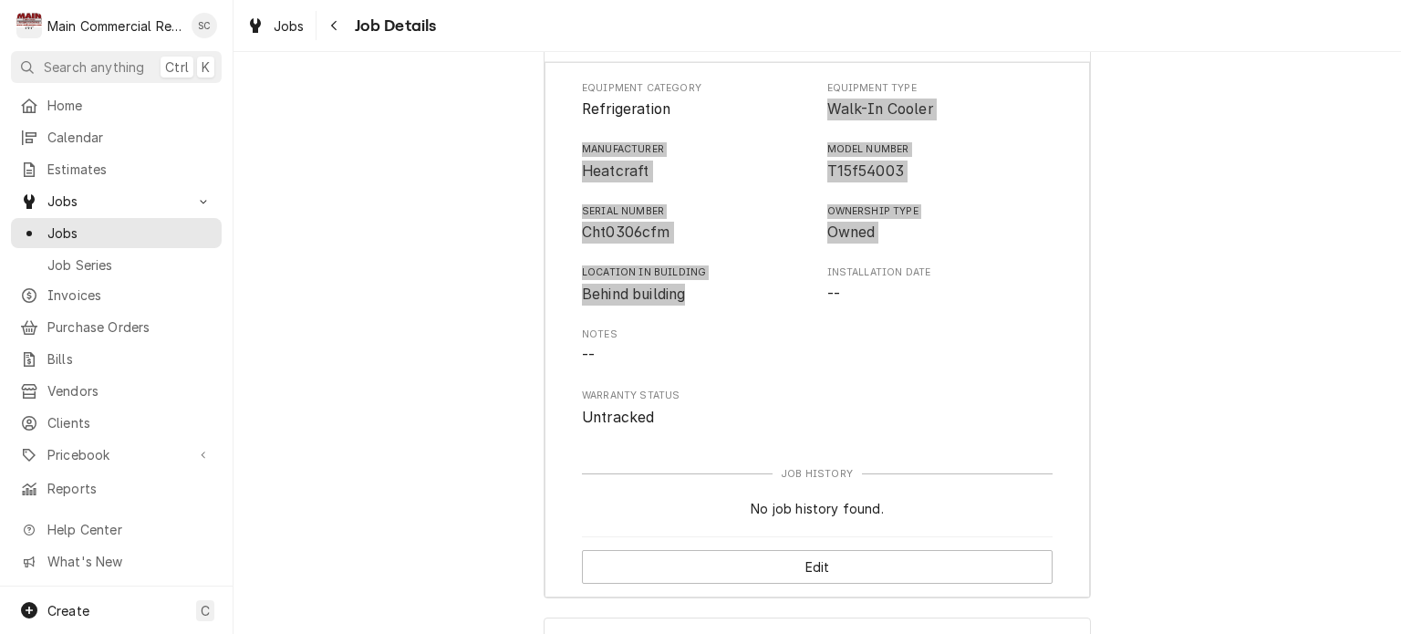
scroll to position [2443, 0]
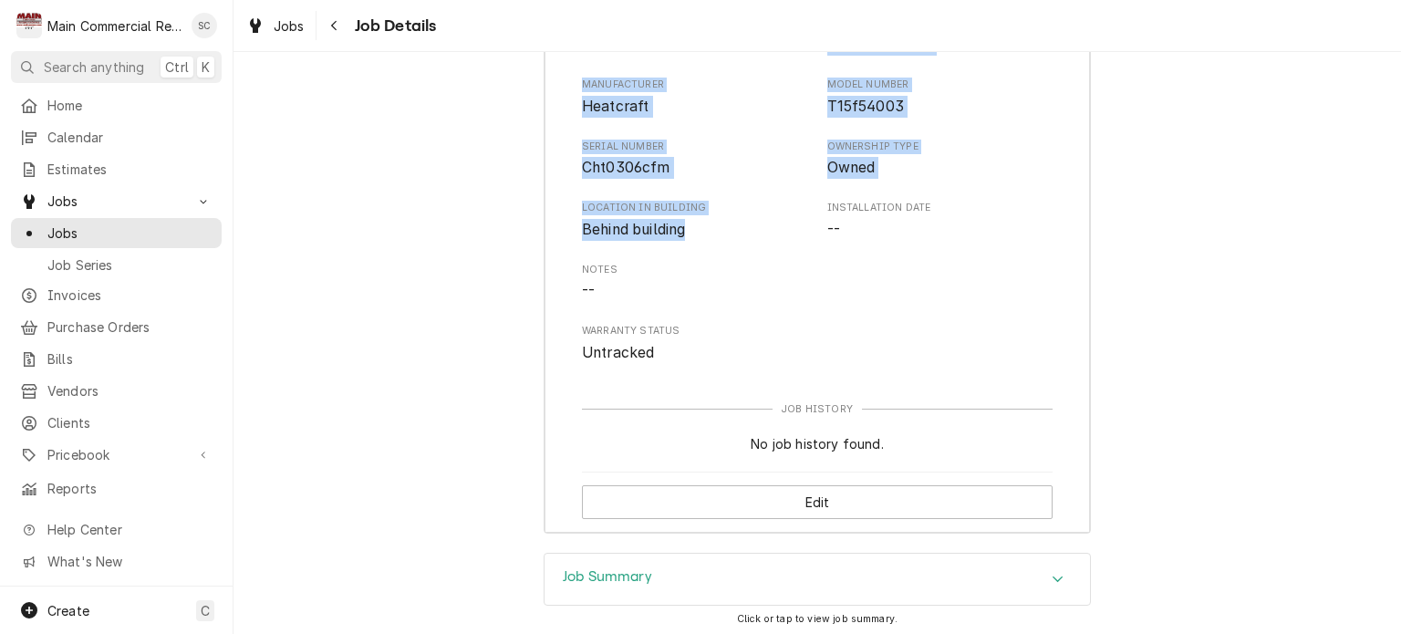
click at [1044, 568] on div "Accordion Header" at bounding box center [1057, 579] width 27 height 22
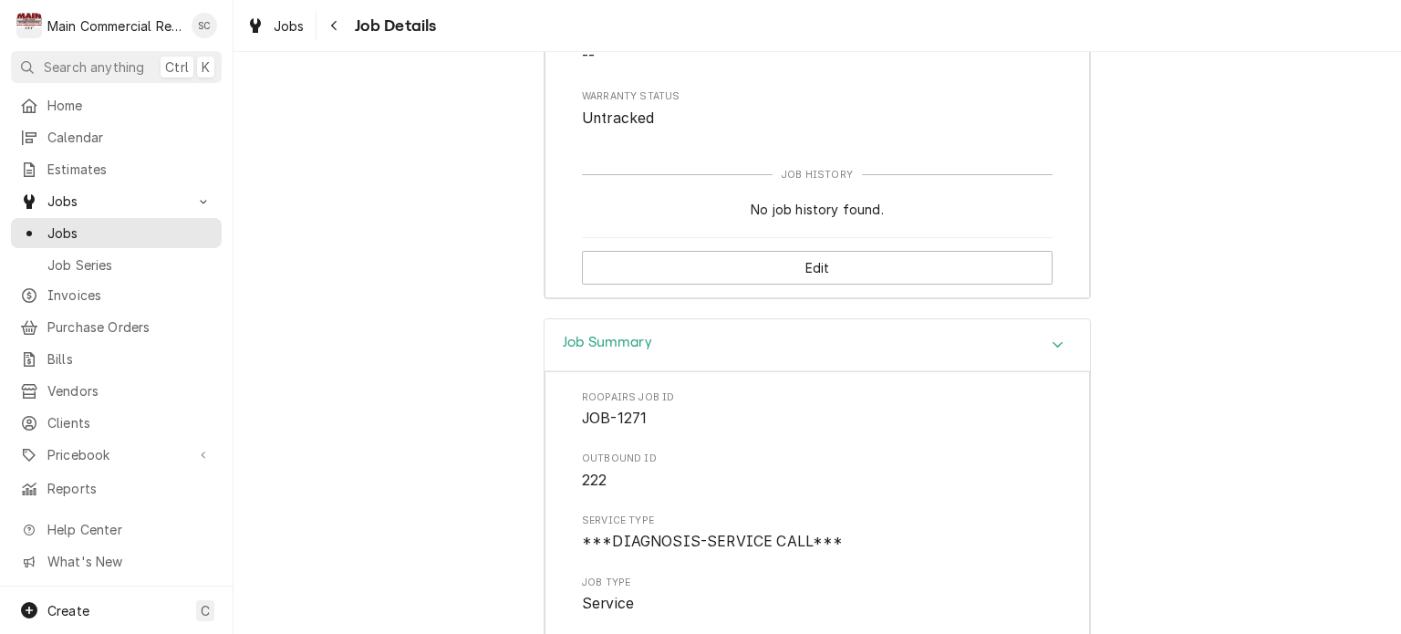
scroll to position [2404, 0]
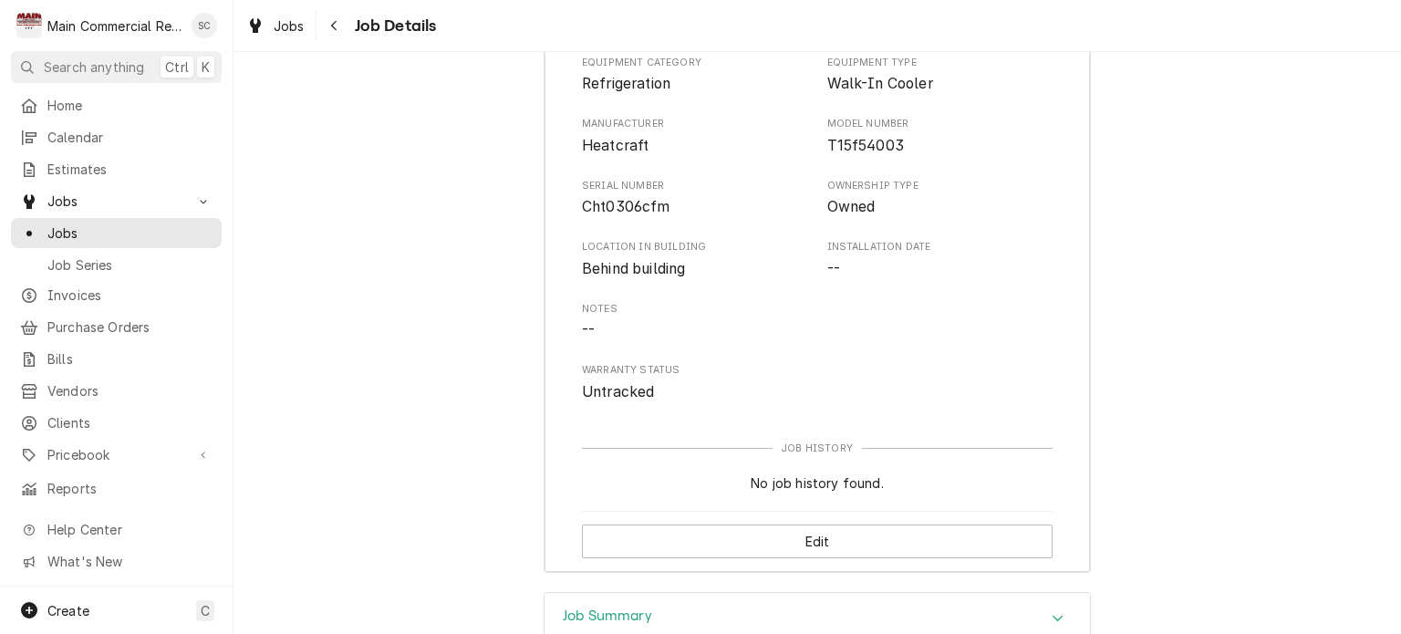
click at [1223, 331] on div "Beer walk in Equipment Category Refrigeration Equipment Type Walk-In Cooler Man…" at bounding box center [818, 288] width 1168 height 608
drag, startPoint x: 512, startPoint y: 205, endPoint x: 394, endPoint y: 215, distance: 118.1
click at [510, 205] on div "Beer walk in Equipment Category Refrigeration Equipment Type Walk-In Cooler Man…" at bounding box center [818, 288] width 1168 height 608
click at [335, 26] on icon "Navigate back" at bounding box center [334, 25] width 8 height 13
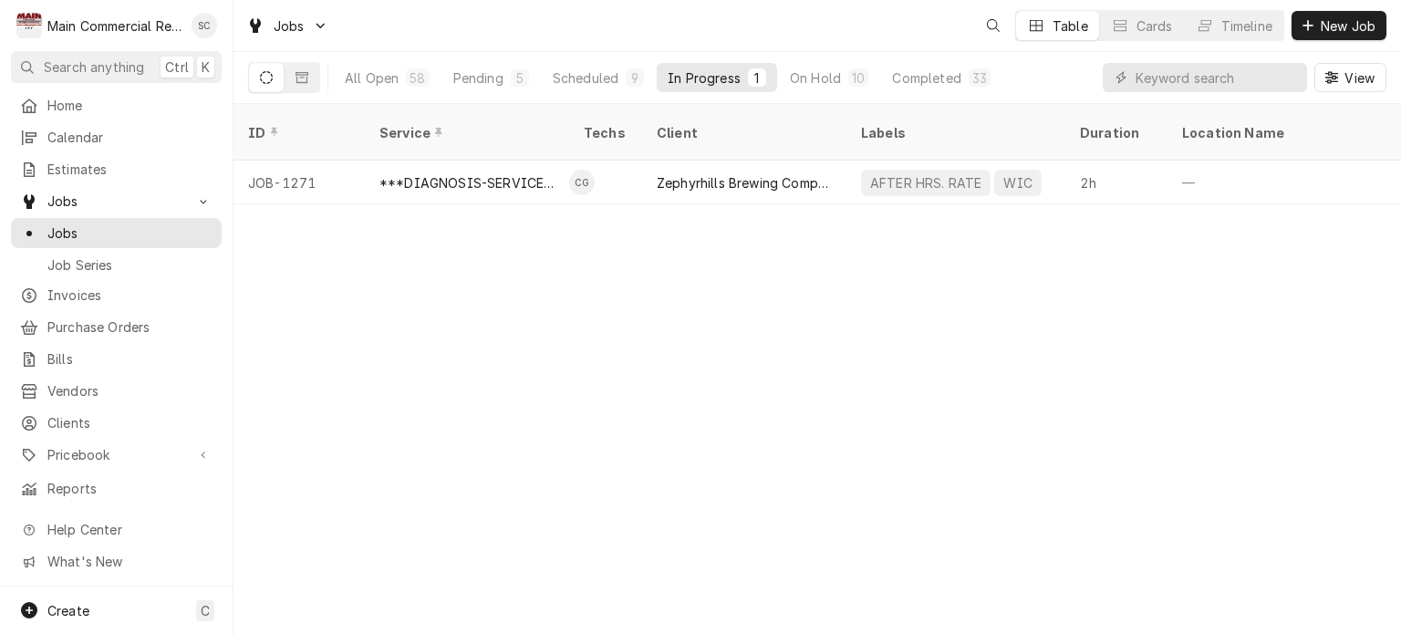
click at [828, 339] on div "ID Service Techs Client Labels Duration Location Name Date Received Status Prio…" at bounding box center [818, 369] width 1168 height 530
click at [1004, 405] on div "ID Service Techs Client Labels Duration Location Name Date Received Status Prio…" at bounding box center [818, 369] width 1168 height 530
click at [1182, 375] on div "ID Service Techs Client Labels Duration Location Name Date Received Status Prio…" at bounding box center [818, 369] width 1168 height 530
click at [722, 342] on div "ID Service Techs Client Labels Duration Location Name Date Received Status Prio…" at bounding box center [818, 369] width 1168 height 530
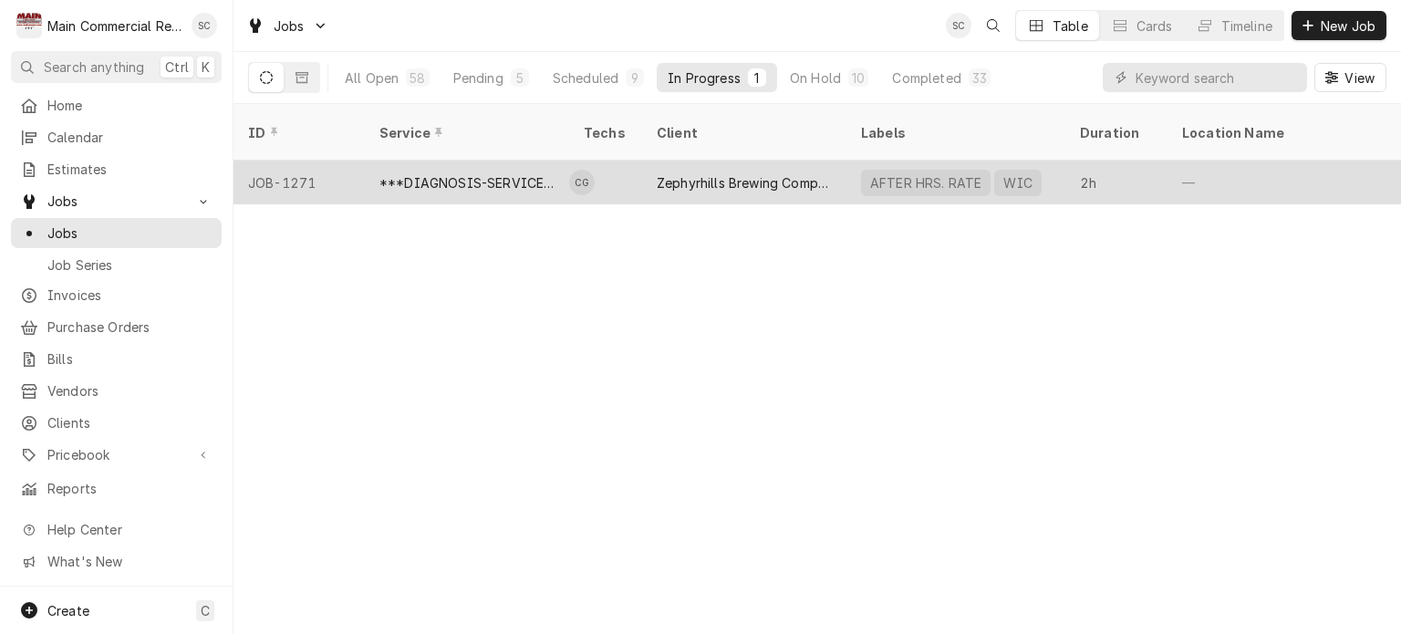
click at [615, 165] on td "CG" at bounding box center [605, 183] width 73 height 44
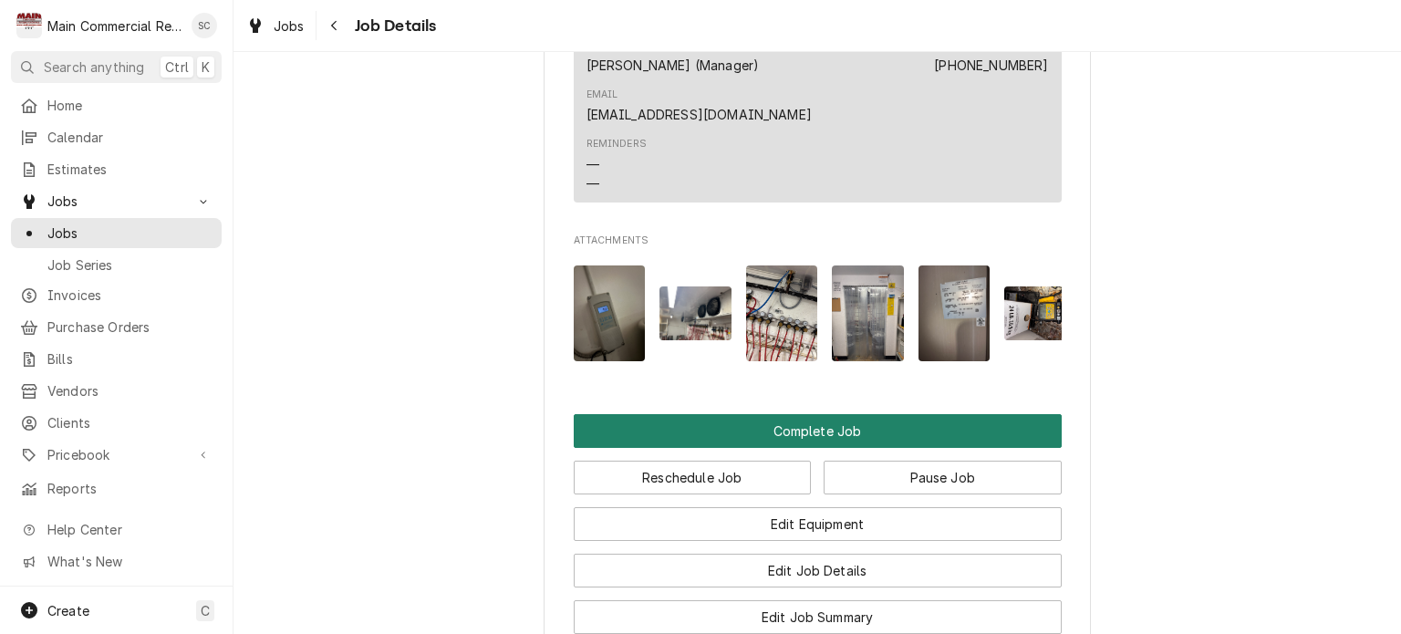
scroll to position [2189, 0]
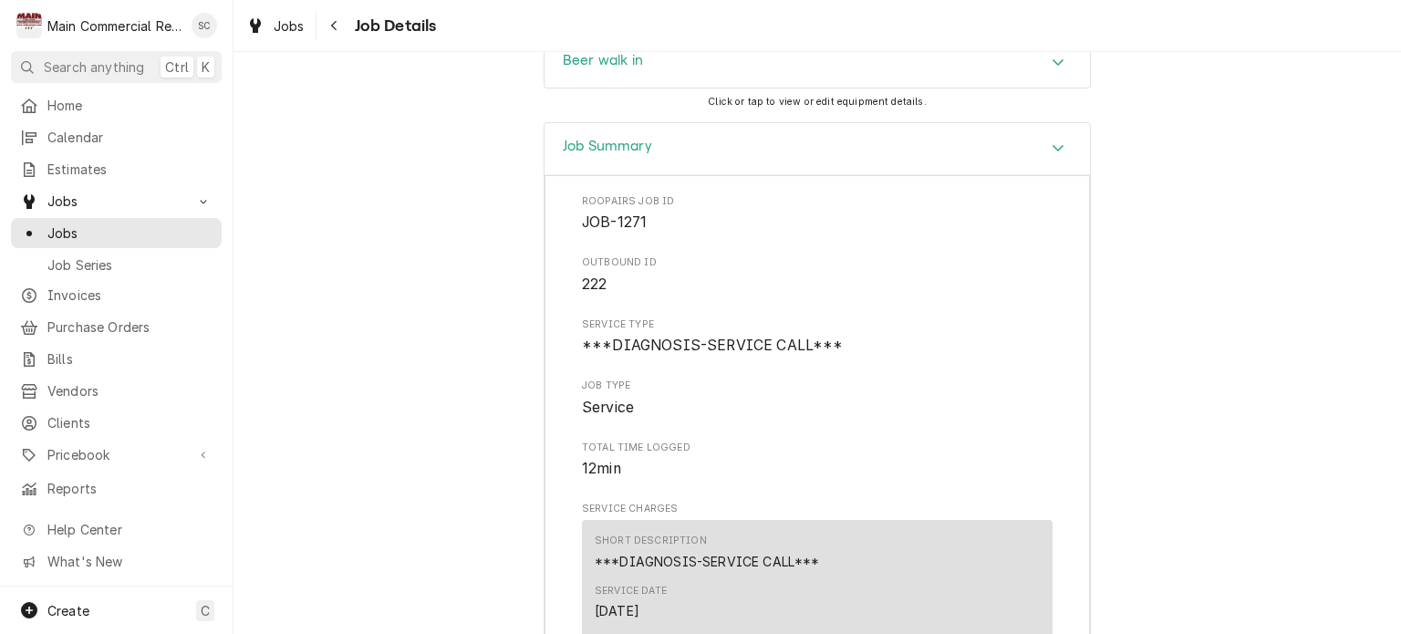
scroll to position [3010, 0]
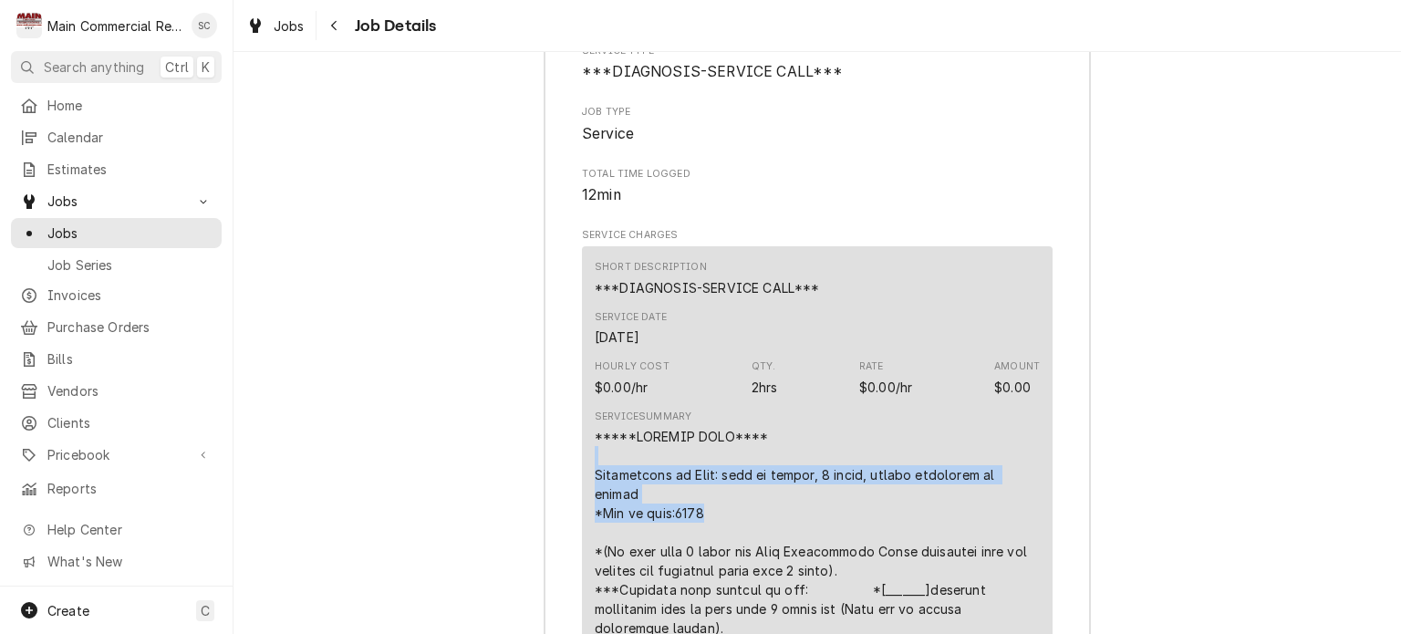
drag, startPoint x: 672, startPoint y: 321, endPoint x: 566, endPoint y: 298, distance: 108.2
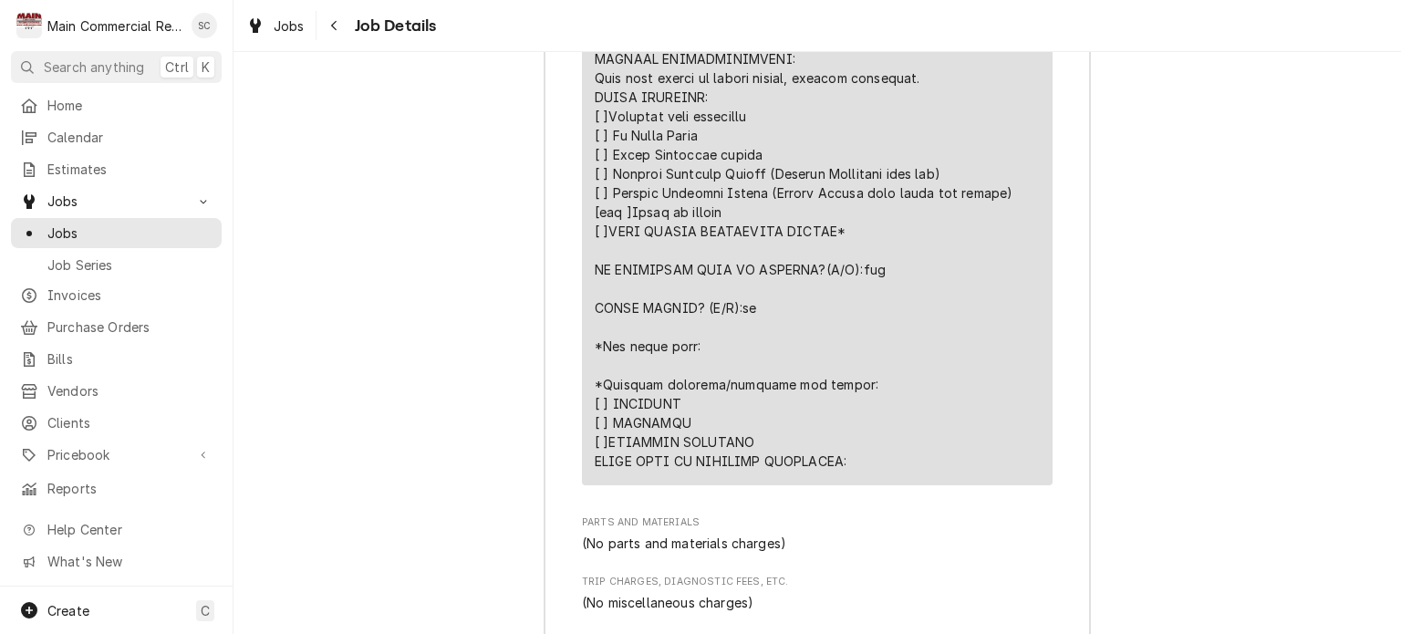
scroll to position [4389, 0]
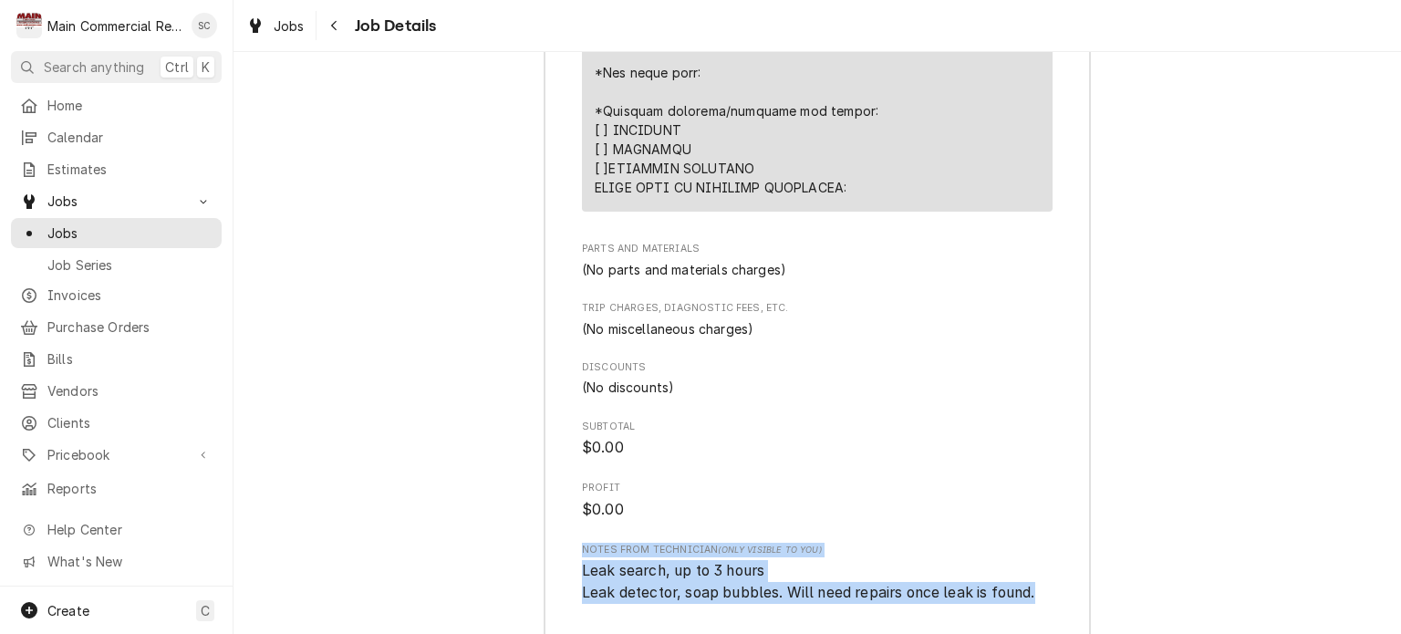
drag, startPoint x: 1046, startPoint y: 393, endPoint x: 573, endPoint y: 353, distance: 475.1
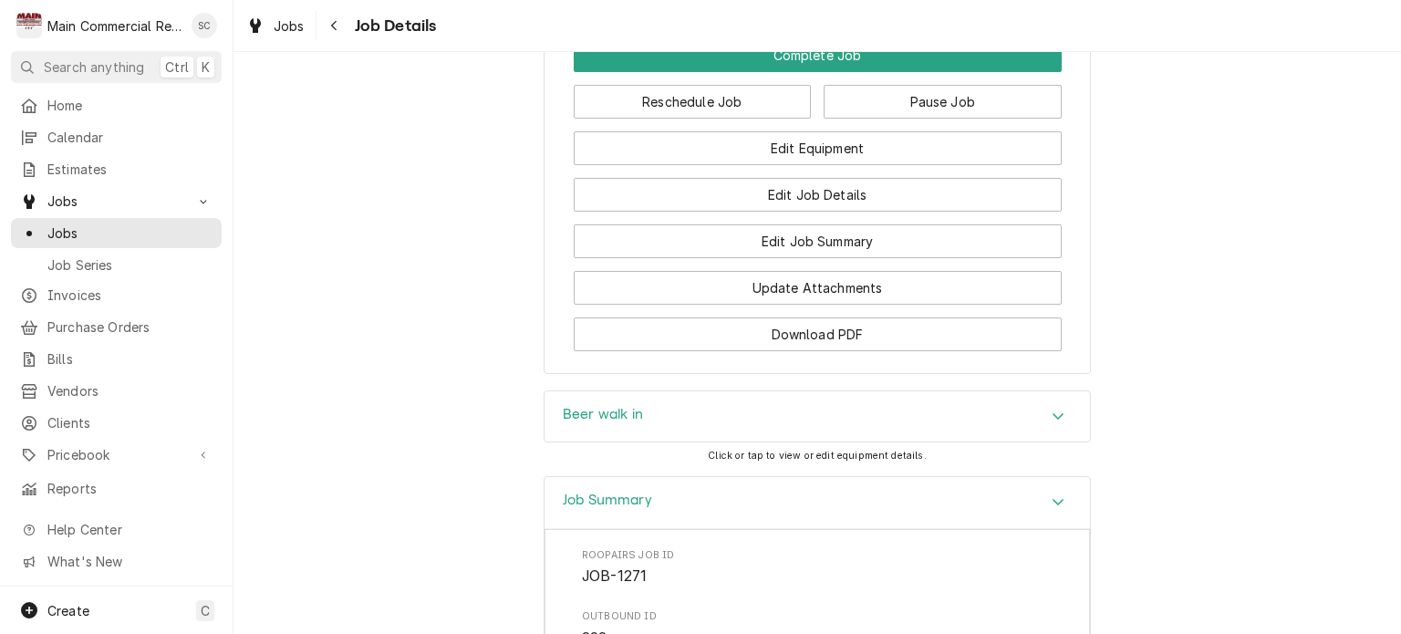
scroll to position [2018, 0]
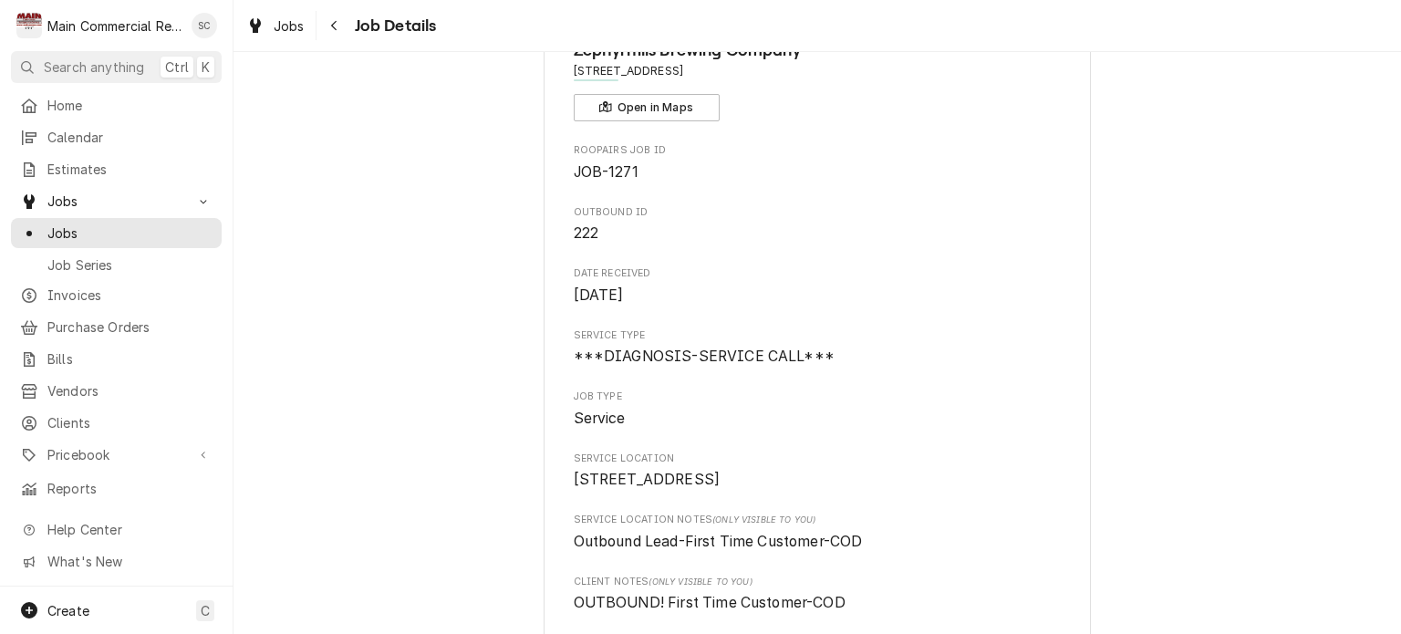
scroll to position [0, 0]
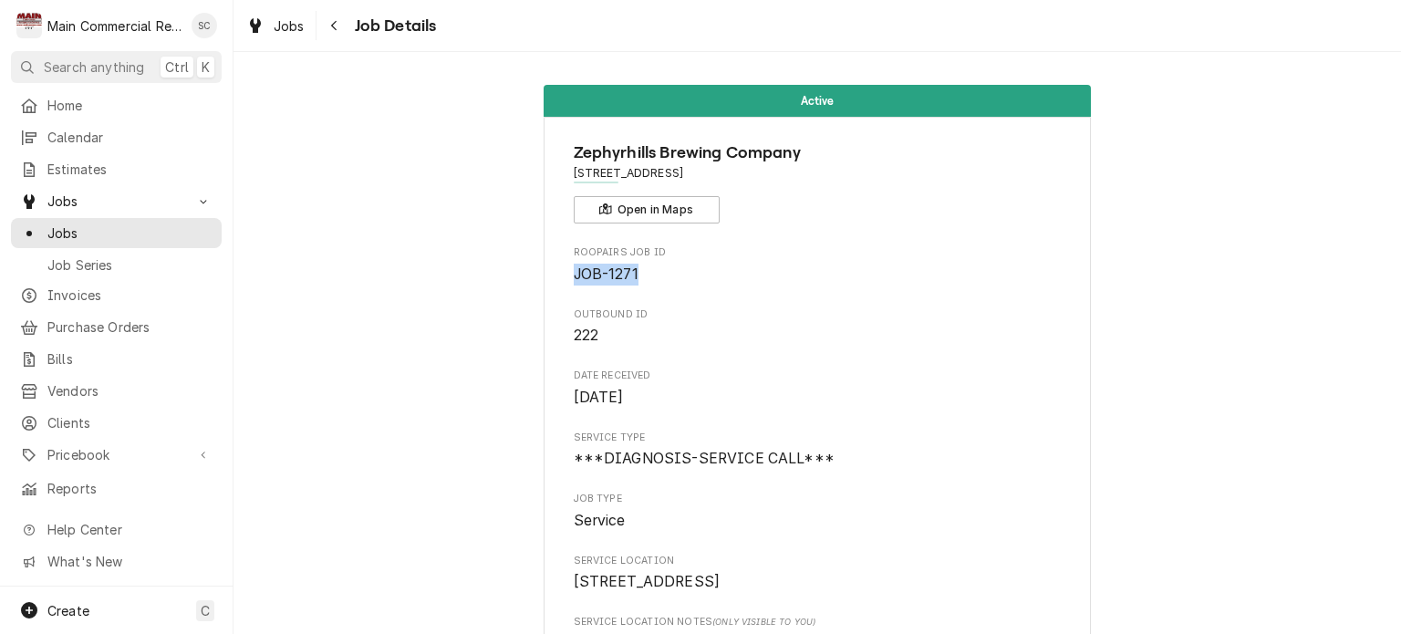
drag, startPoint x: 642, startPoint y: 276, endPoint x: 562, endPoint y: 271, distance: 80.5
copy span "JOB-1271"
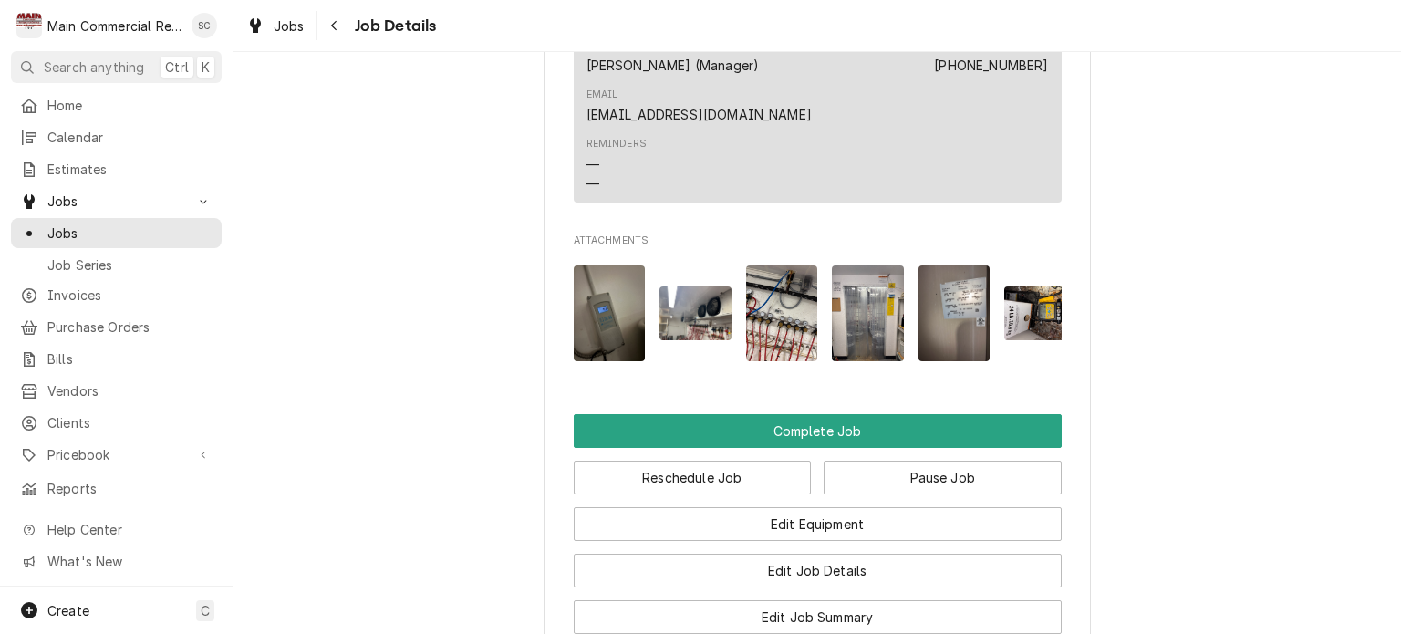
scroll to position [2098, 0]
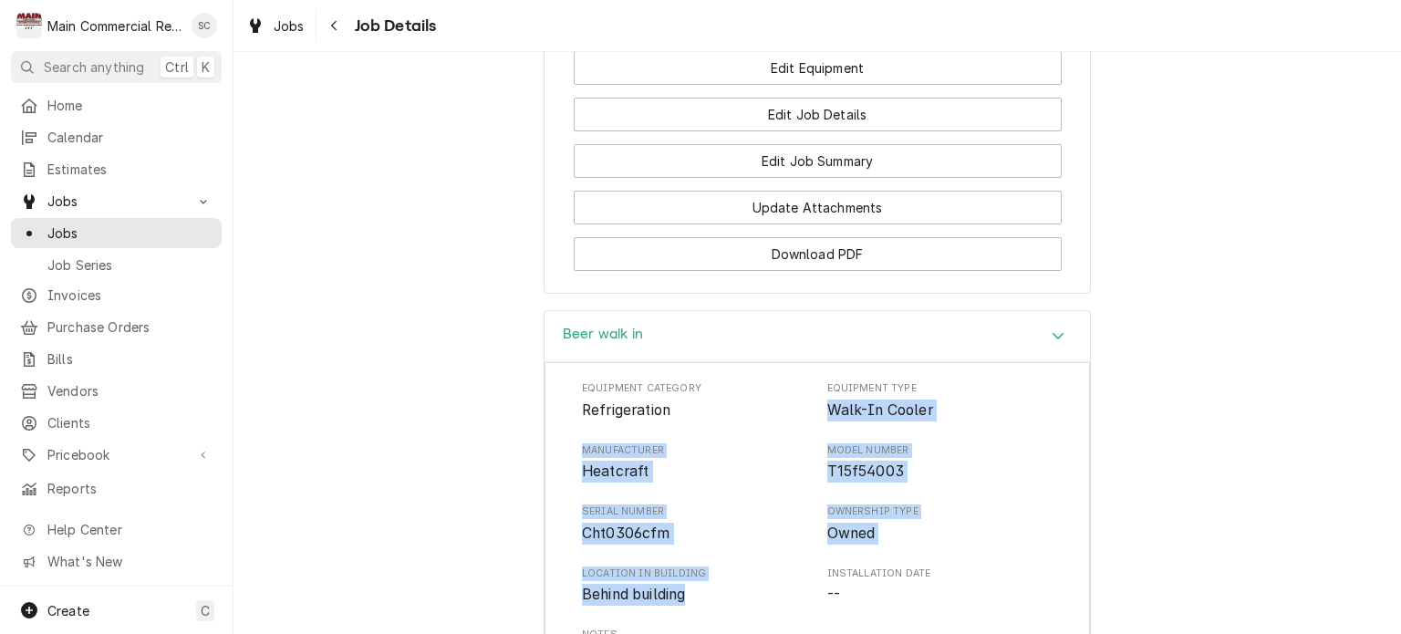
drag, startPoint x: 698, startPoint y: 441, endPoint x: 814, endPoint y: 251, distance: 223.1
click at [814, 381] on div "Equipment Category Refrigeration Equipment Type Walk-In Cooler Manufacturer Hea…" at bounding box center [817, 555] width 471 height 348
copy div "Walk-In Cooler Manufacturer Heatcraft Model Number T15f54003 Serial Number Cht0…"
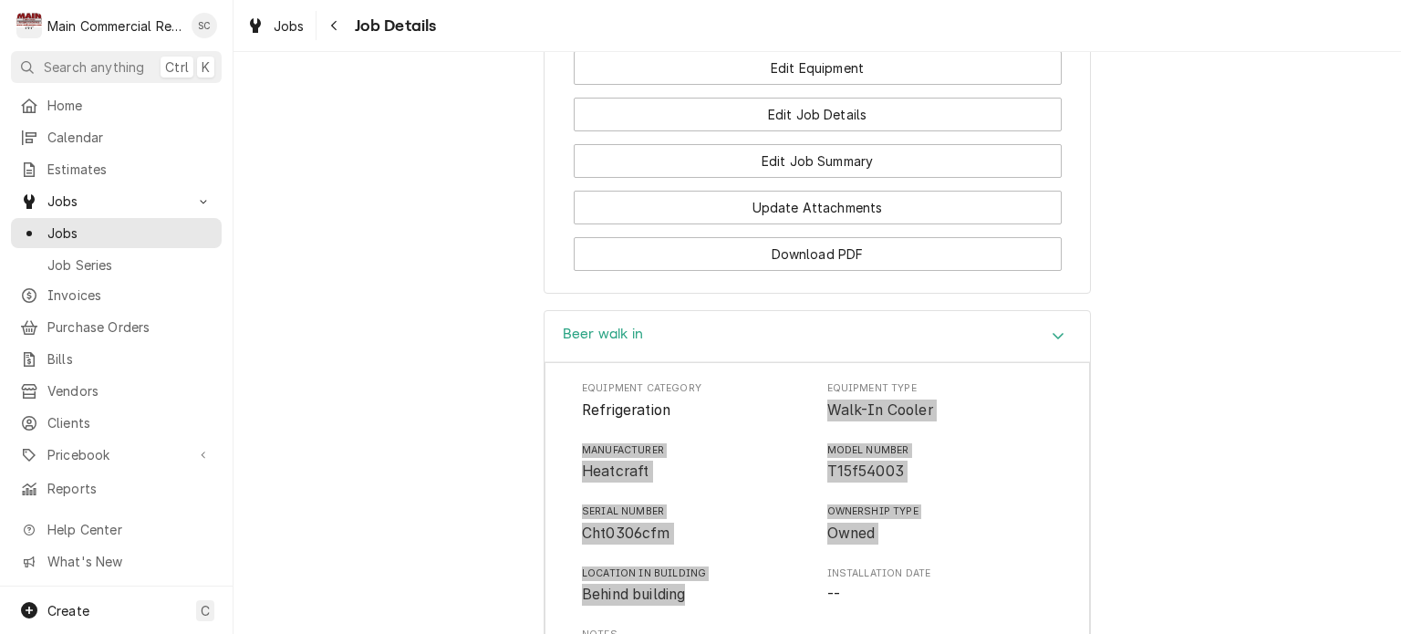
scroll to position [2189, 0]
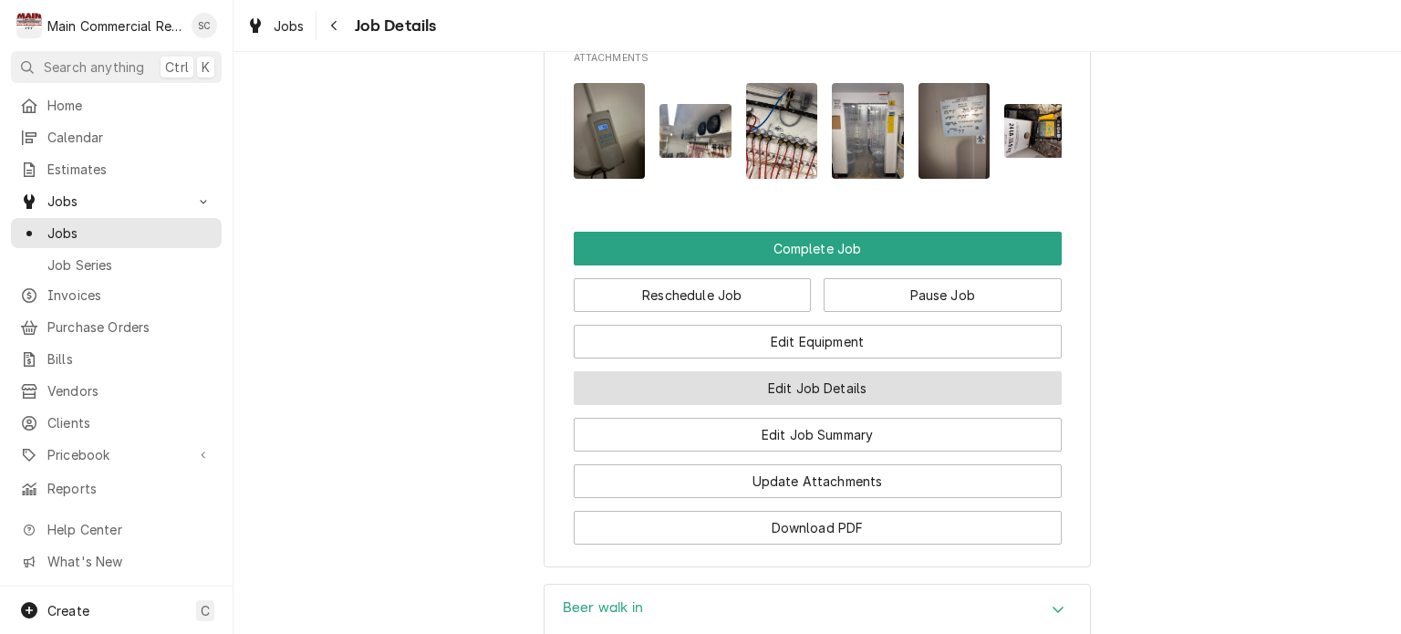
click at [752, 371] on button "Edit Job Details" at bounding box center [818, 388] width 488 height 34
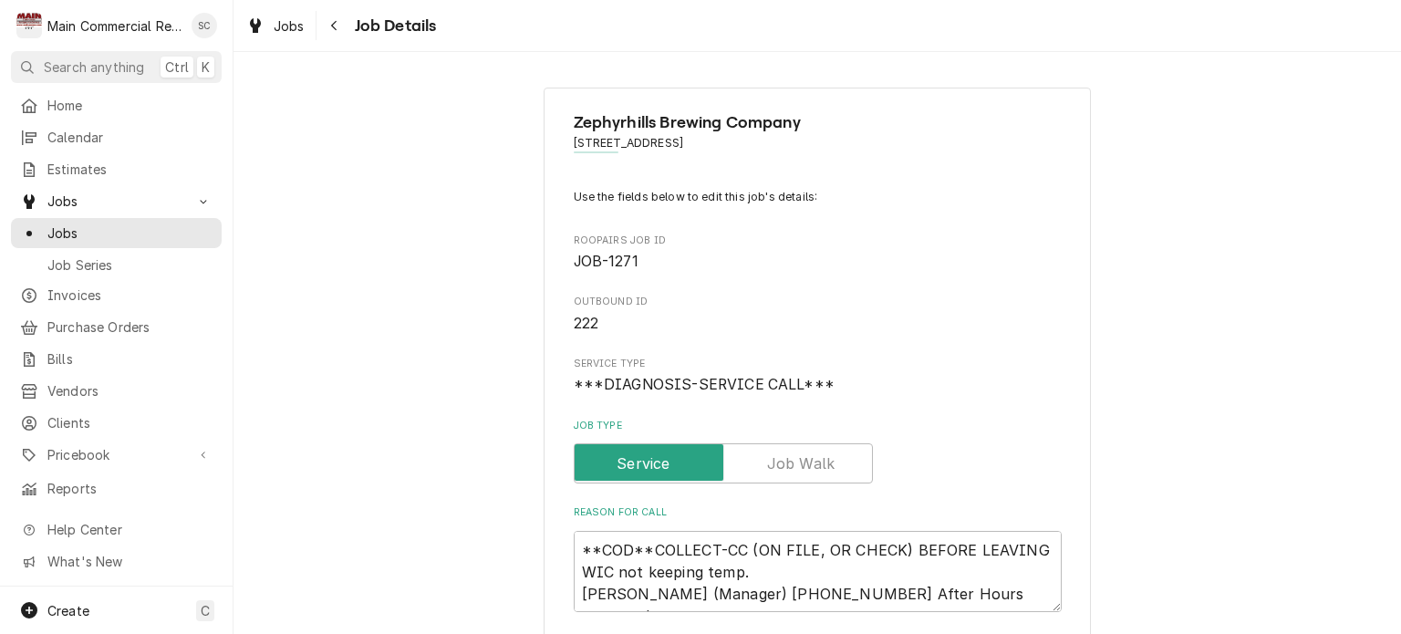
type textarea "x"
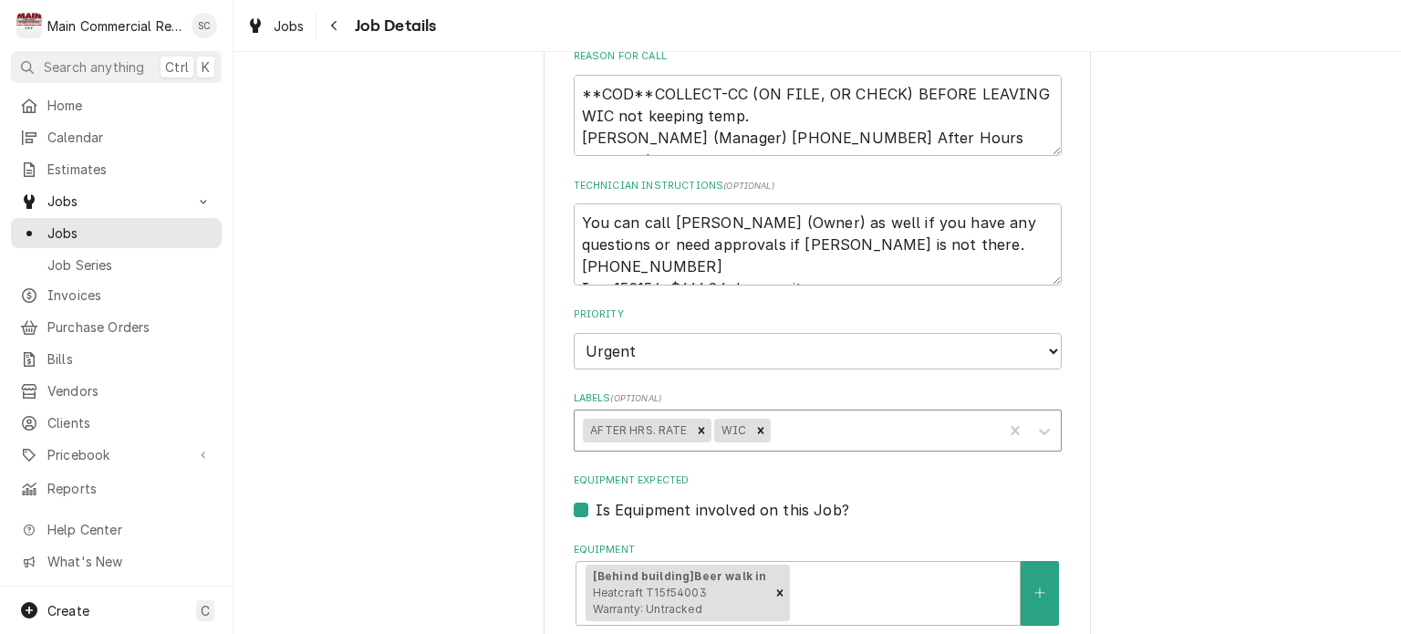
click at [817, 431] on div "Labels" at bounding box center [884, 430] width 220 height 33
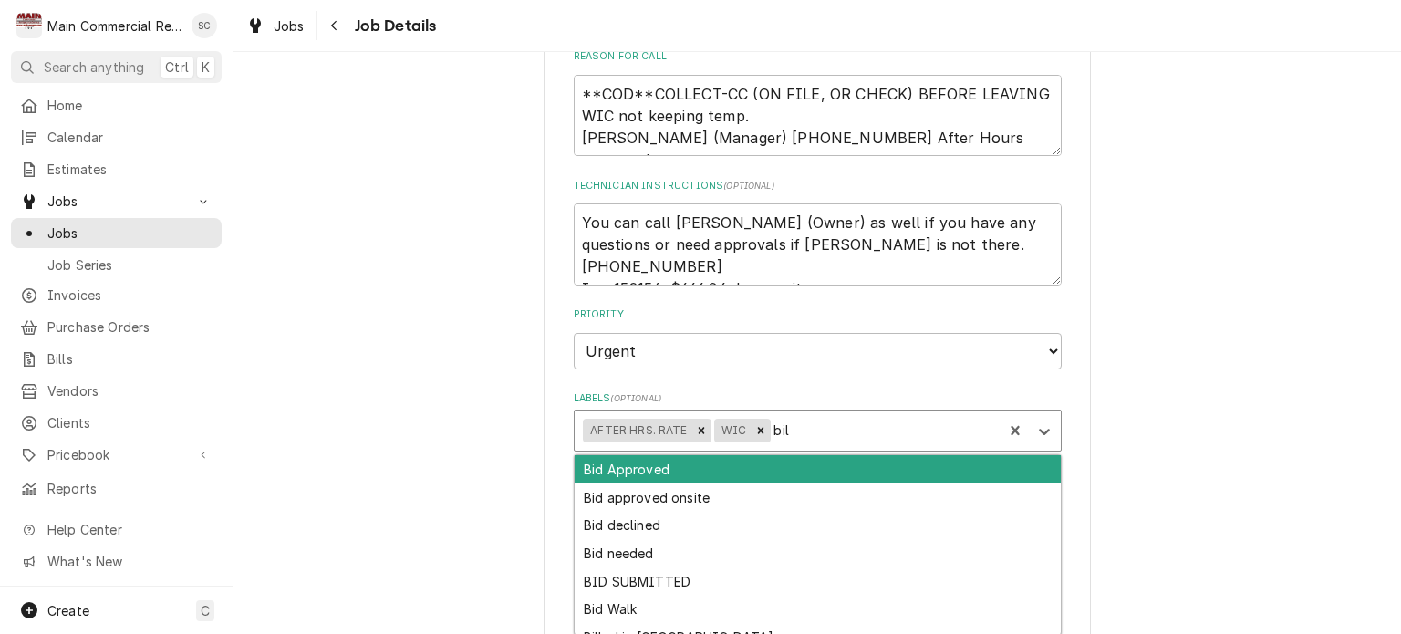
type input "bill"
click at [748, 456] on div "Billed in [GEOGRAPHIC_DATA]" at bounding box center [818, 469] width 486 height 28
type textarea "x"
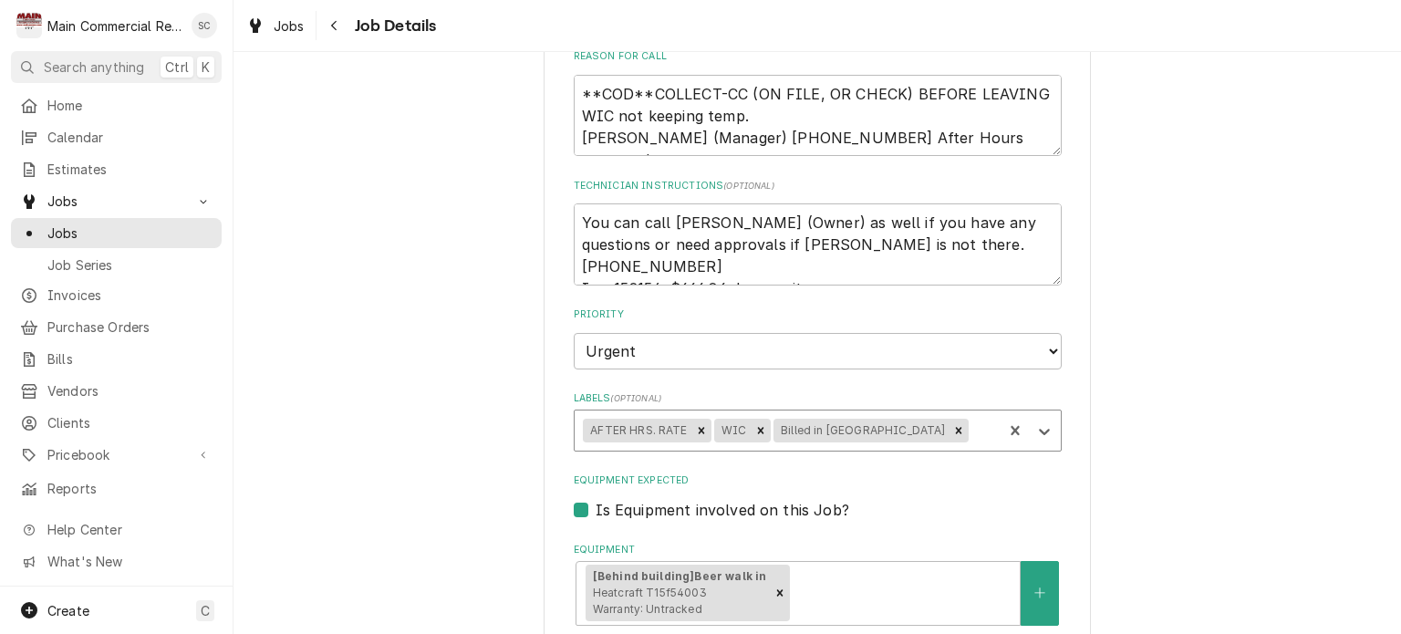
type textarea "x"
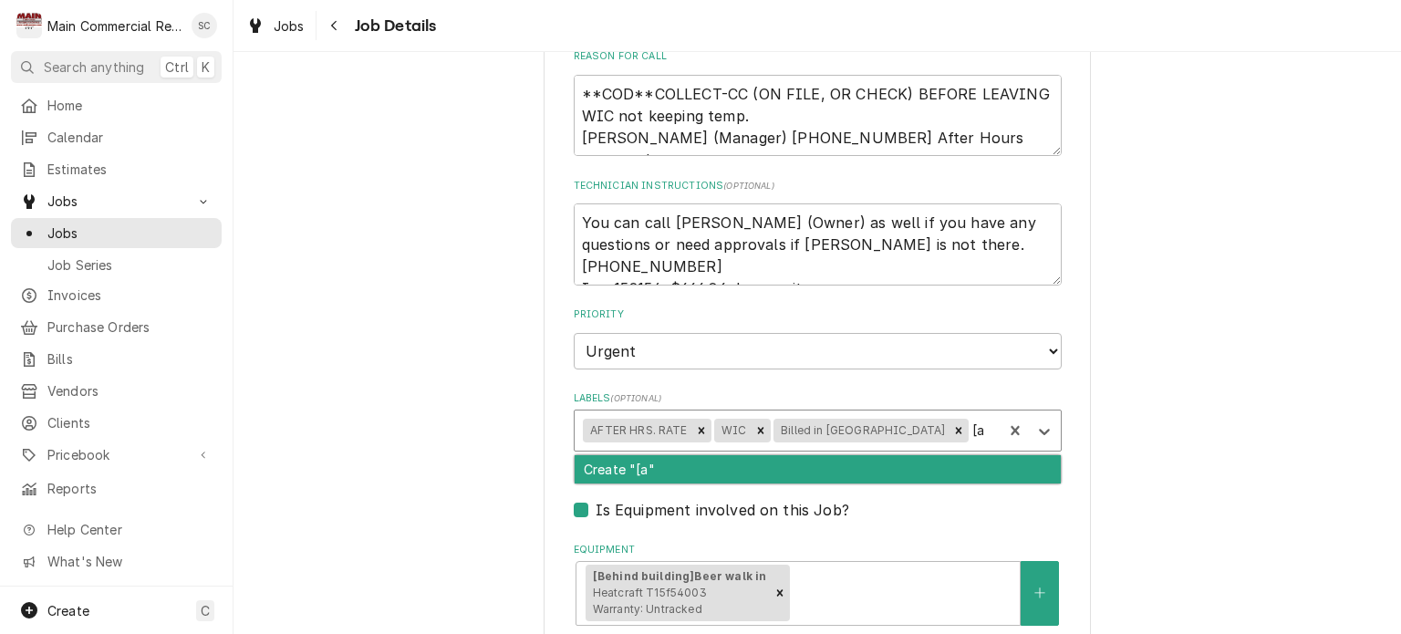
type input "["
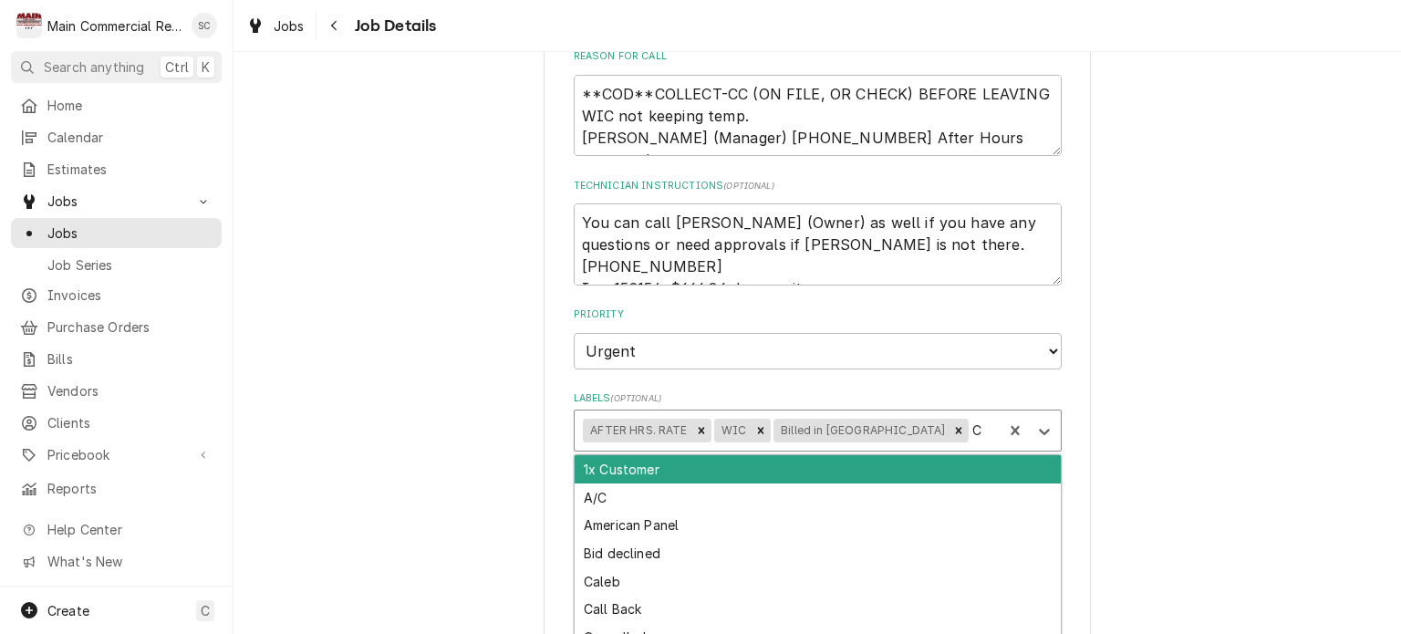
type input "Co"
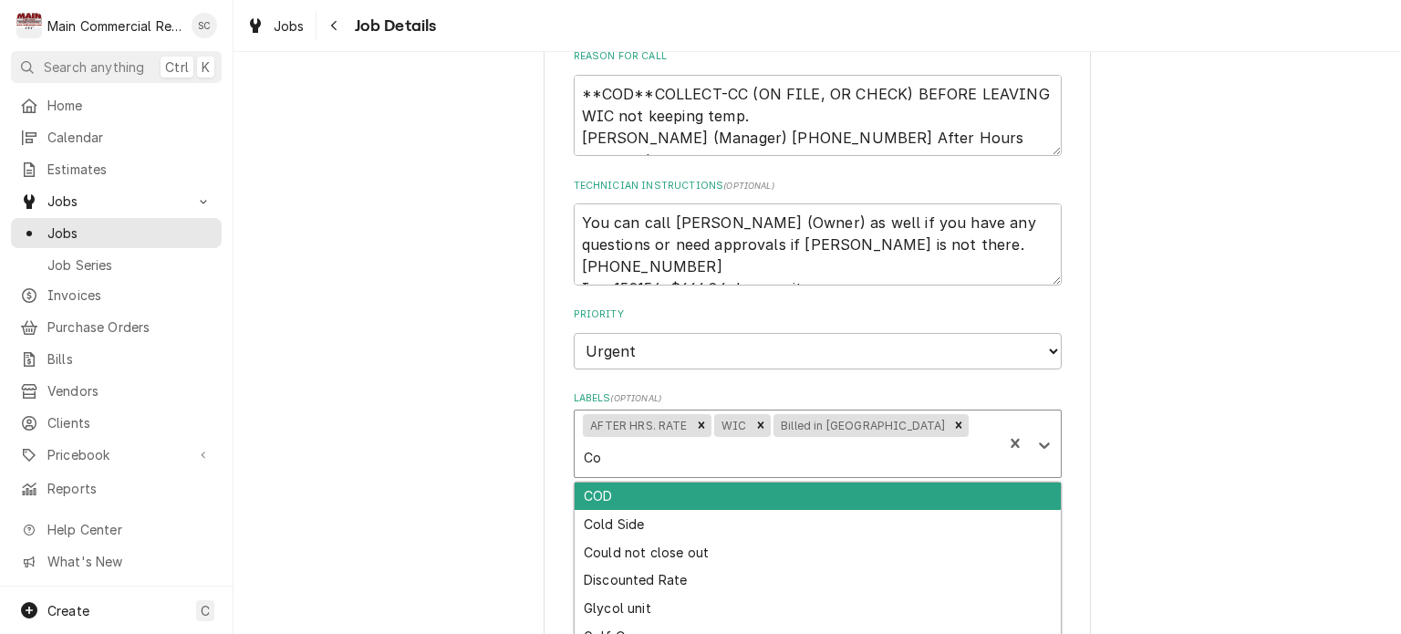
click at [821, 483] on div "COD" at bounding box center [818, 497] width 486 height 28
type textarea "x"
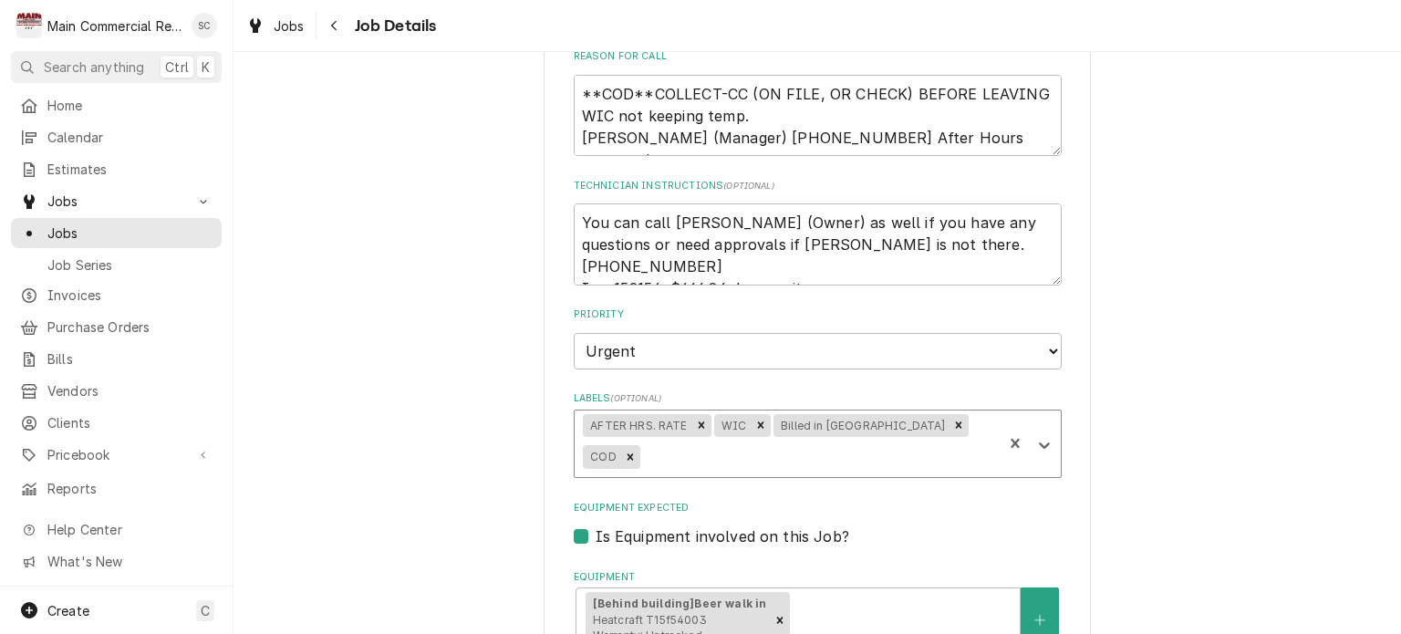
type textarea "x"
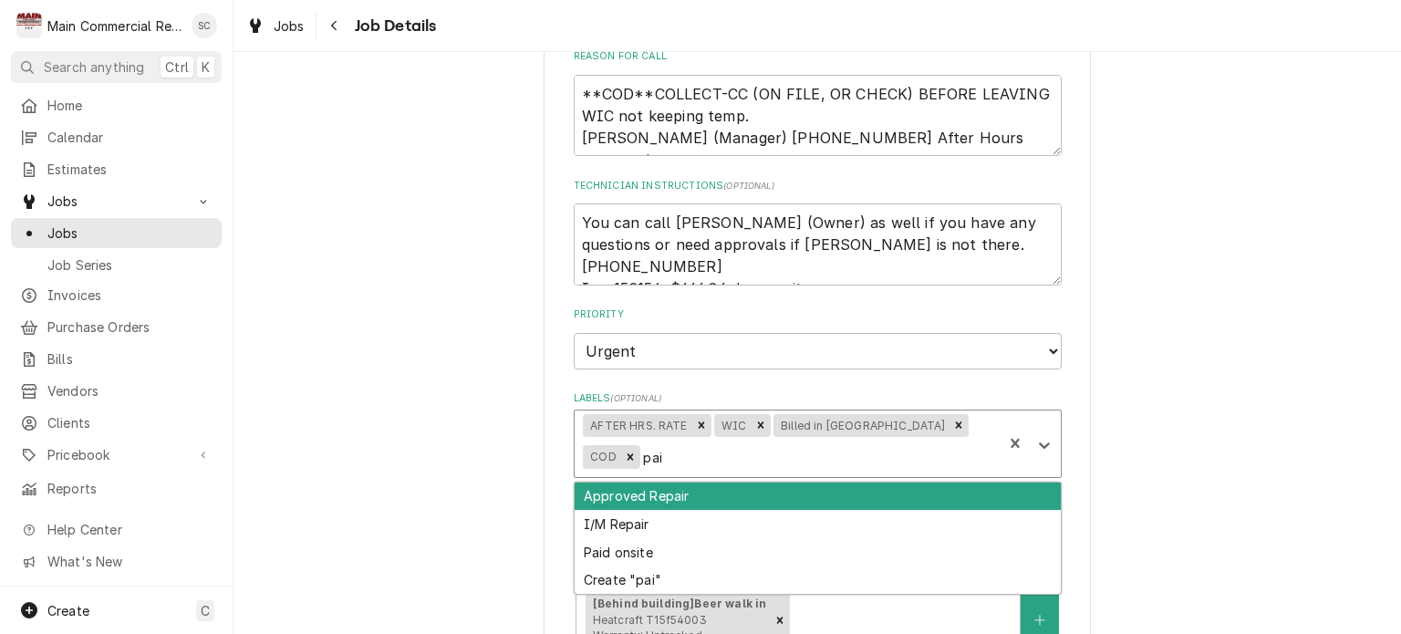
type input "paid"
click at [700, 483] on div "Paid onsite" at bounding box center [818, 497] width 486 height 28
type textarea "x"
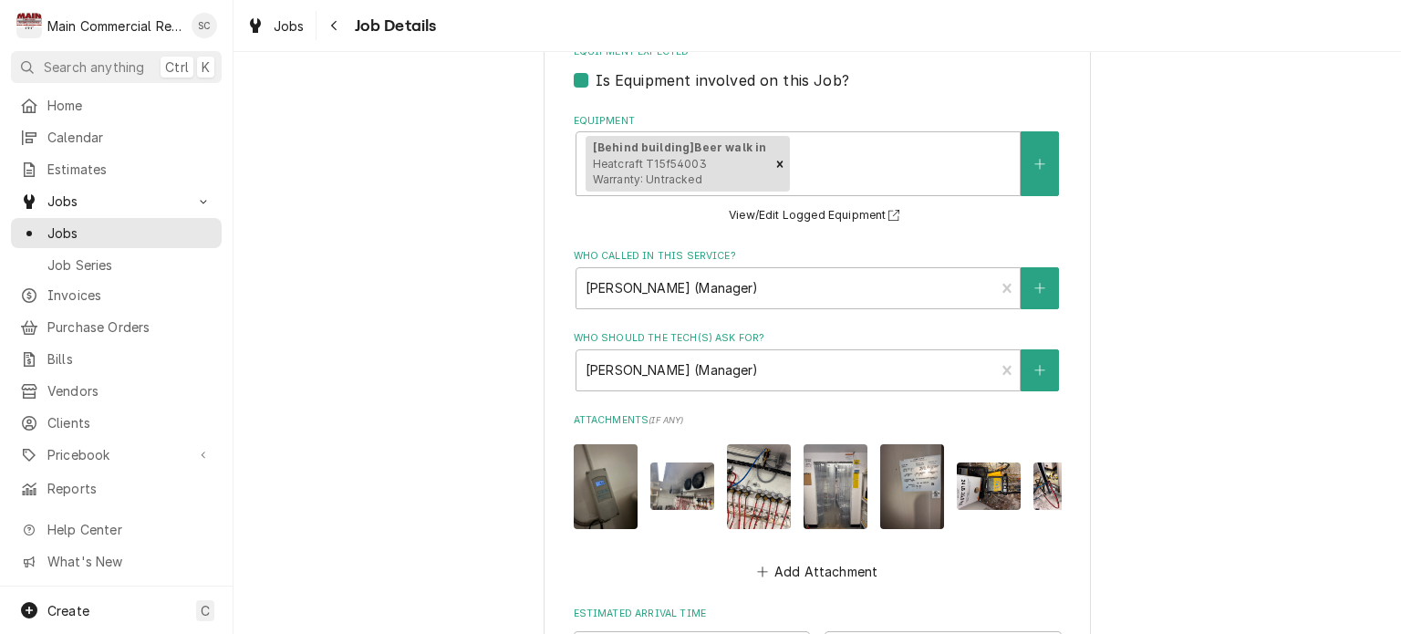
scroll to position [1240, 0]
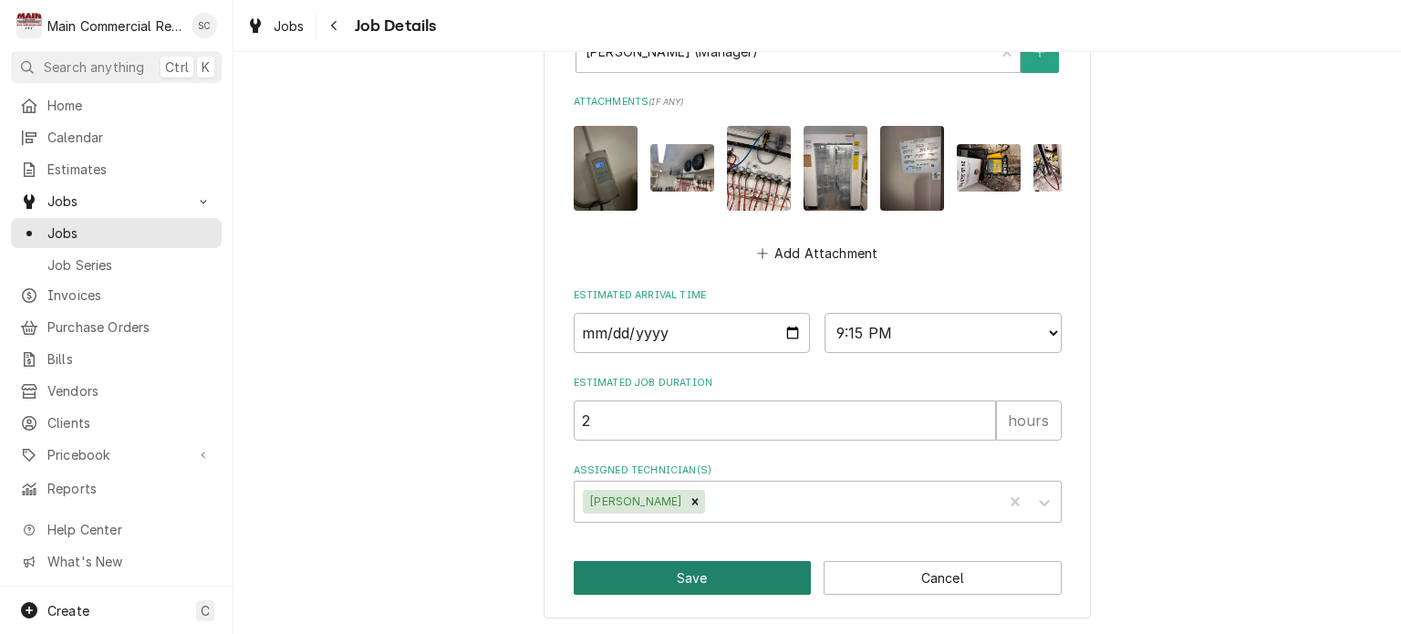
click at [756, 581] on button "Save" at bounding box center [693, 578] width 238 height 34
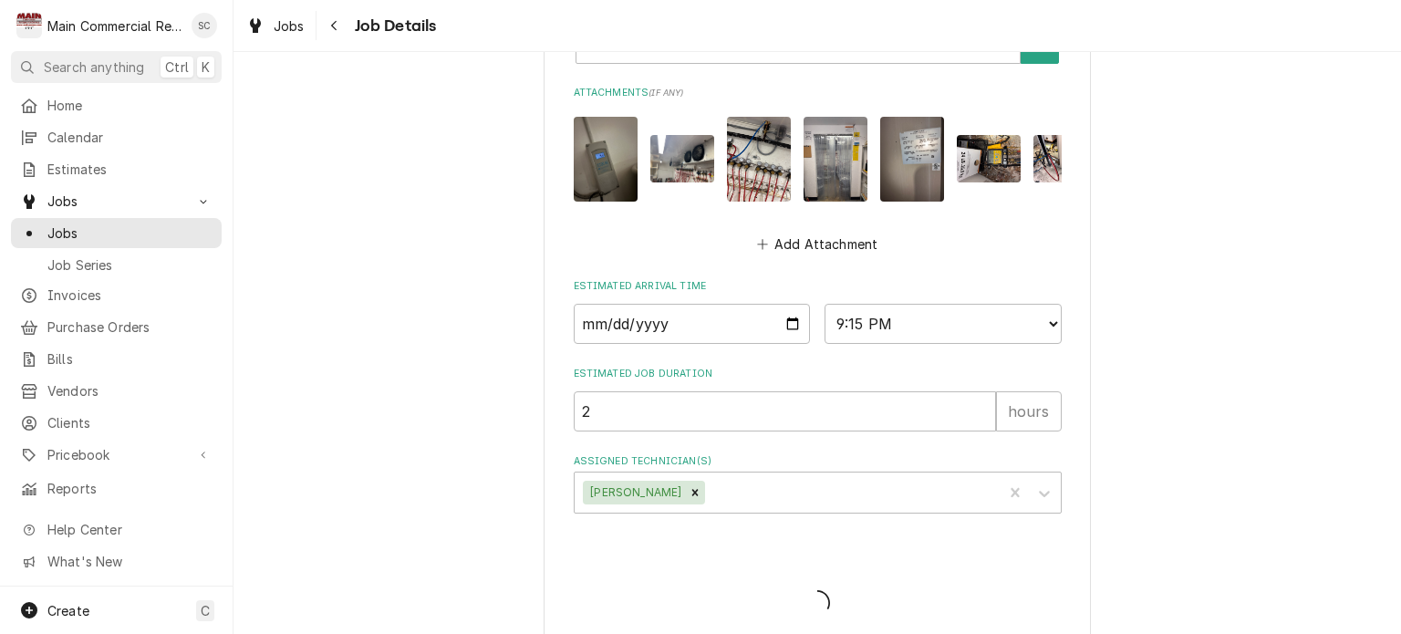
type textarea "x"
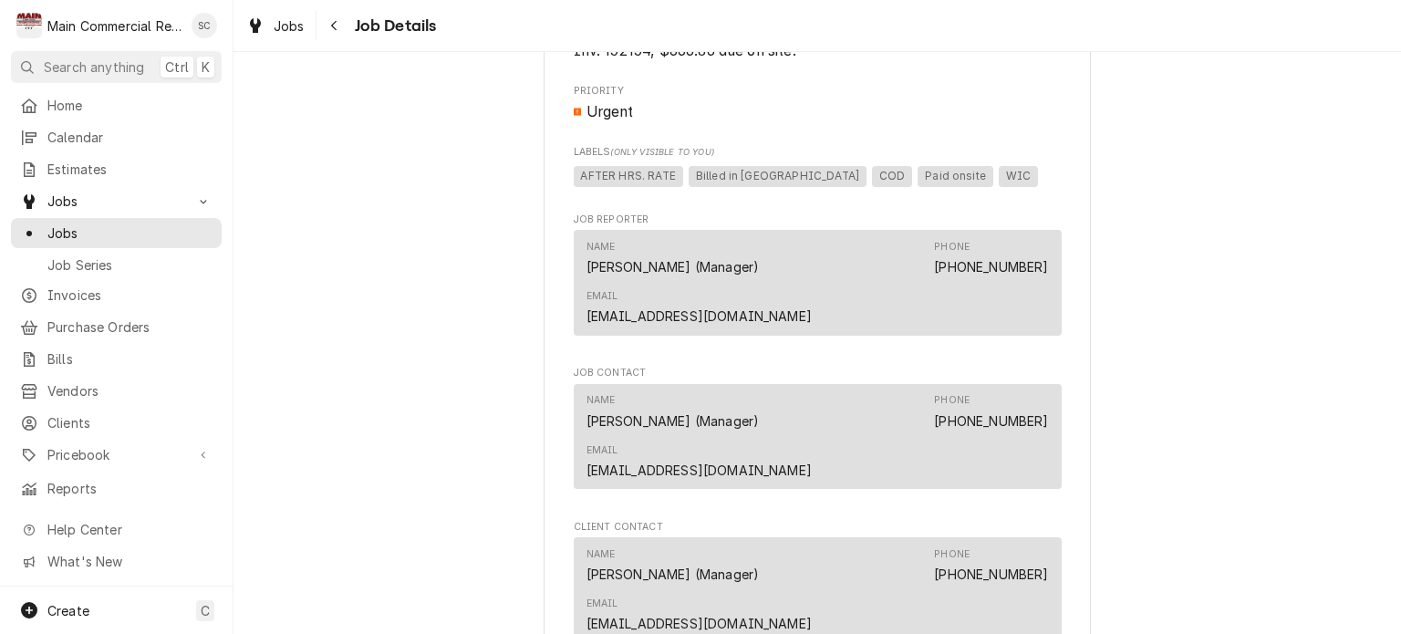
scroll to position [1733, 0]
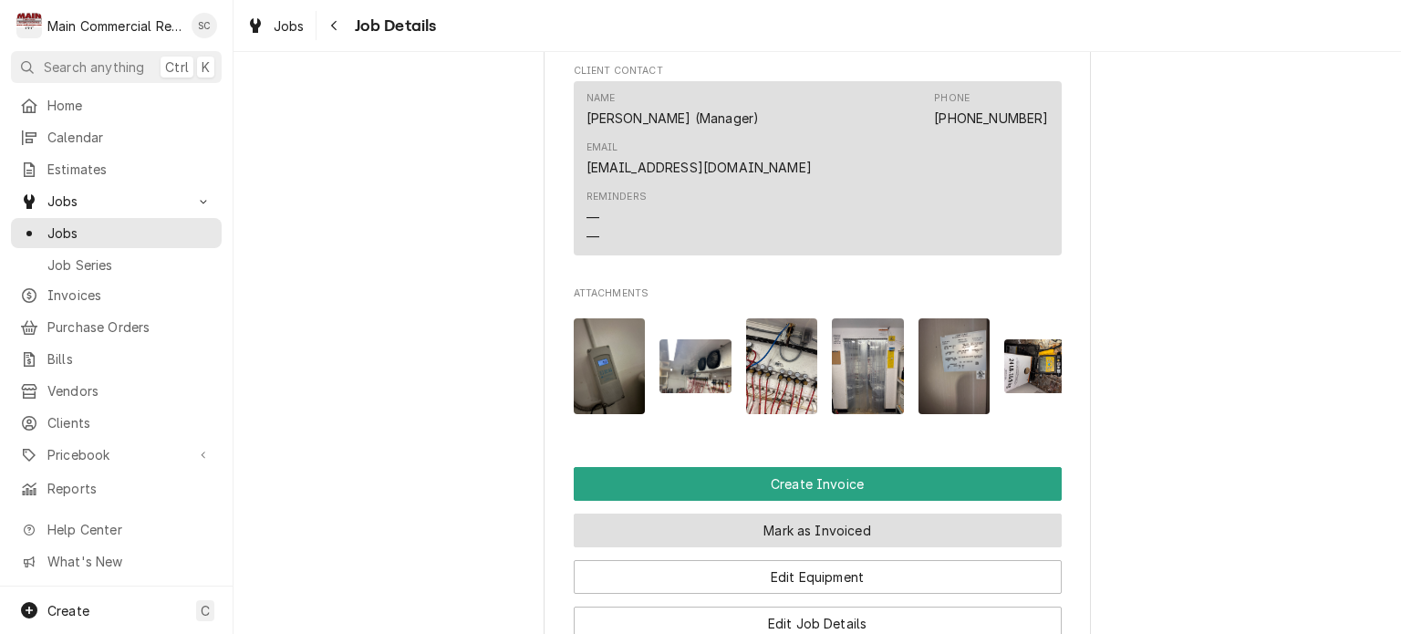
click at [817, 514] on button "Mark as Invoiced" at bounding box center [818, 531] width 488 height 34
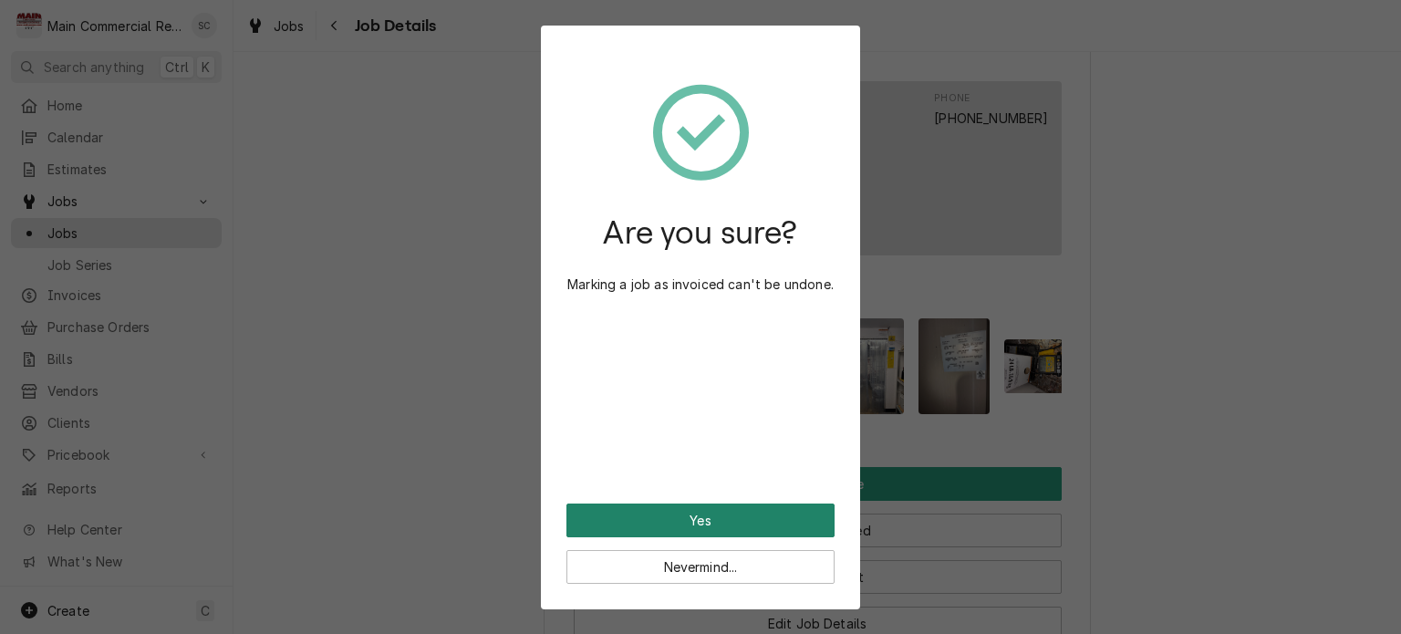
click at [741, 521] on button "Yes" at bounding box center [700, 521] width 268 height 34
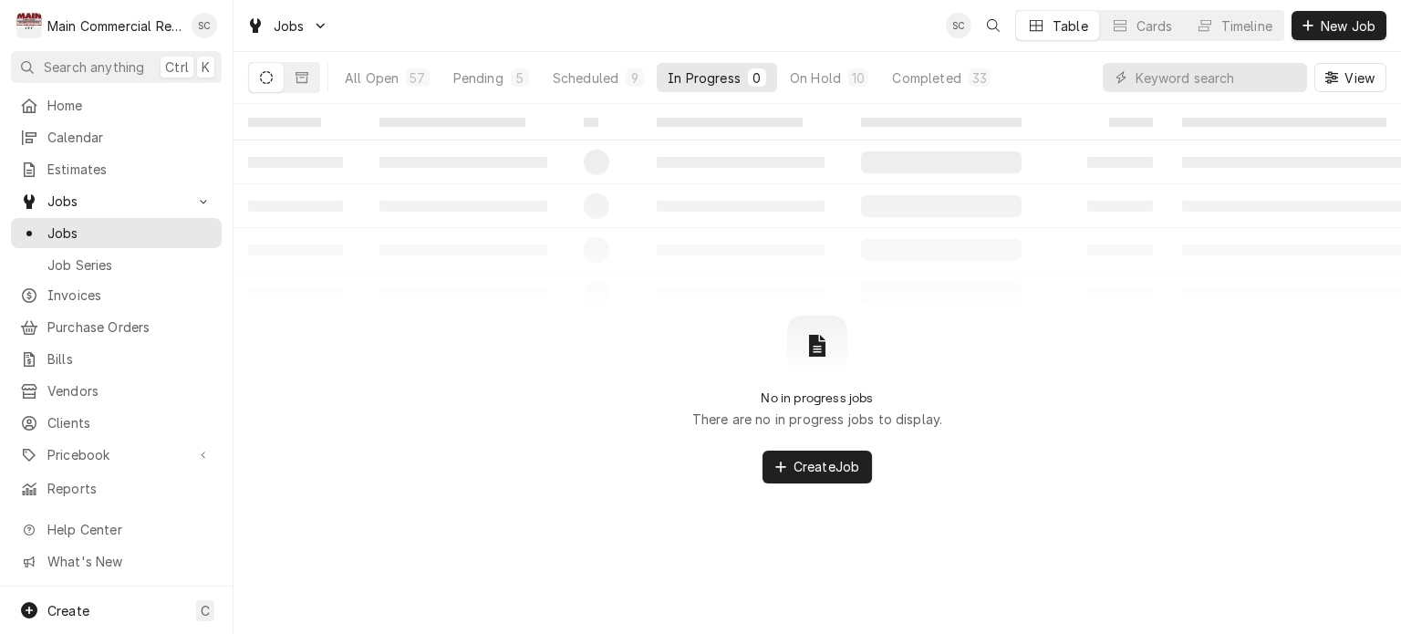
click at [1178, 300] on table "‌ ‌ ‌ ‌ ‌ ‌ ‌ ‌ ‌ ‌ ‌ ‌ ‌ ‌ ‌ ‌ ‌ ‌ ‌ ‌ ‌ ‌ ‌ ‌ ‌ ‌ ‌ ‌ ‌ ‌ ‌ ‌ ‌ ‌ ‌ ‌ ‌ ‌ ‌ ‌…" at bounding box center [818, 210] width 1168 height 212
